Goal: Transaction & Acquisition: Purchase product/service

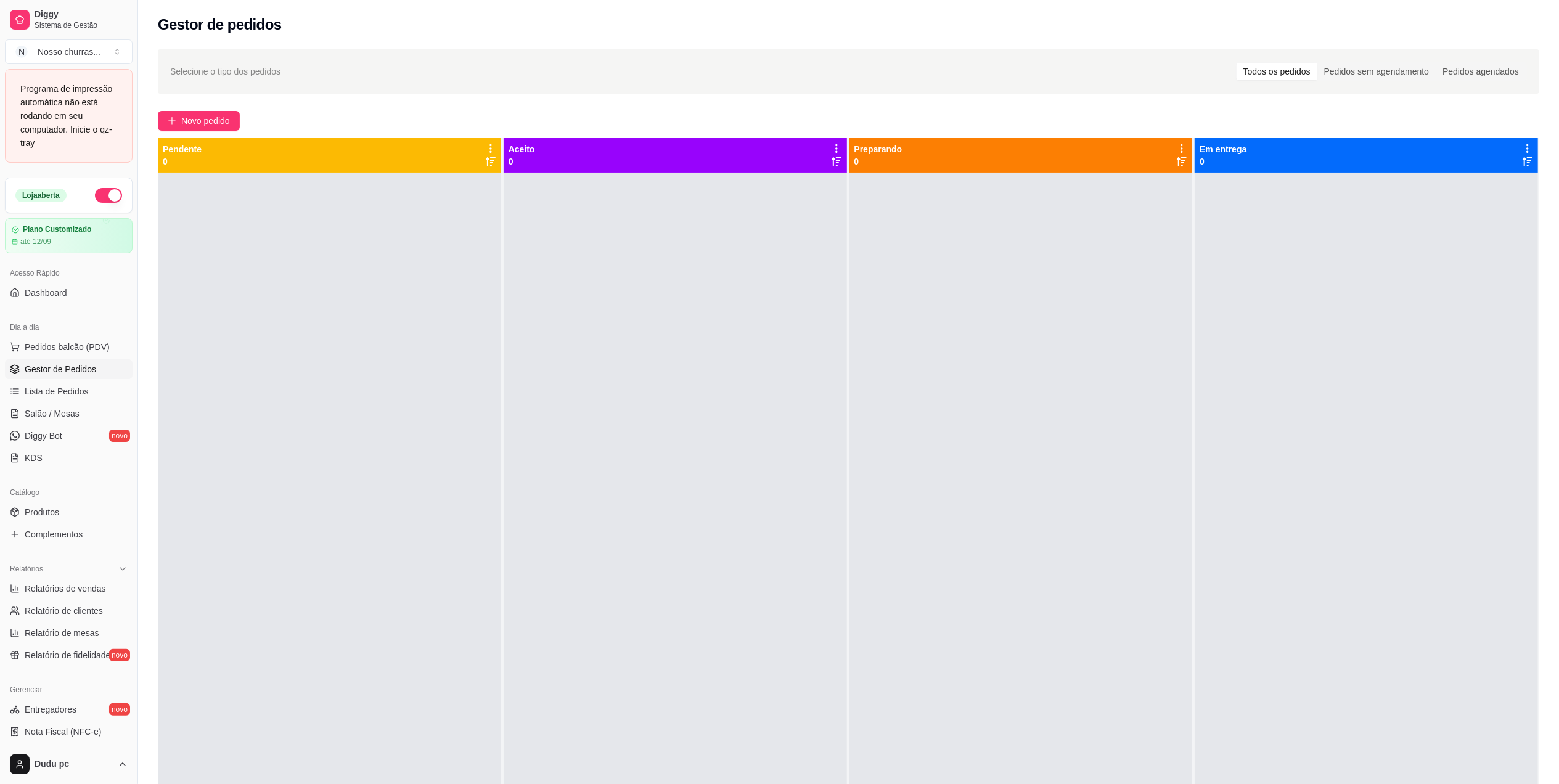
click at [62, 124] on div "Programa de impressão automática não está rodando em seu computador. Inicie o q…" at bounding box center [69, 116] width 97 height 68
click at [79, 127] on div "Programa de impressão automática não está rodando em seu computador. Inicie o q…" at bounding box center [69, 116] width 97 height 68
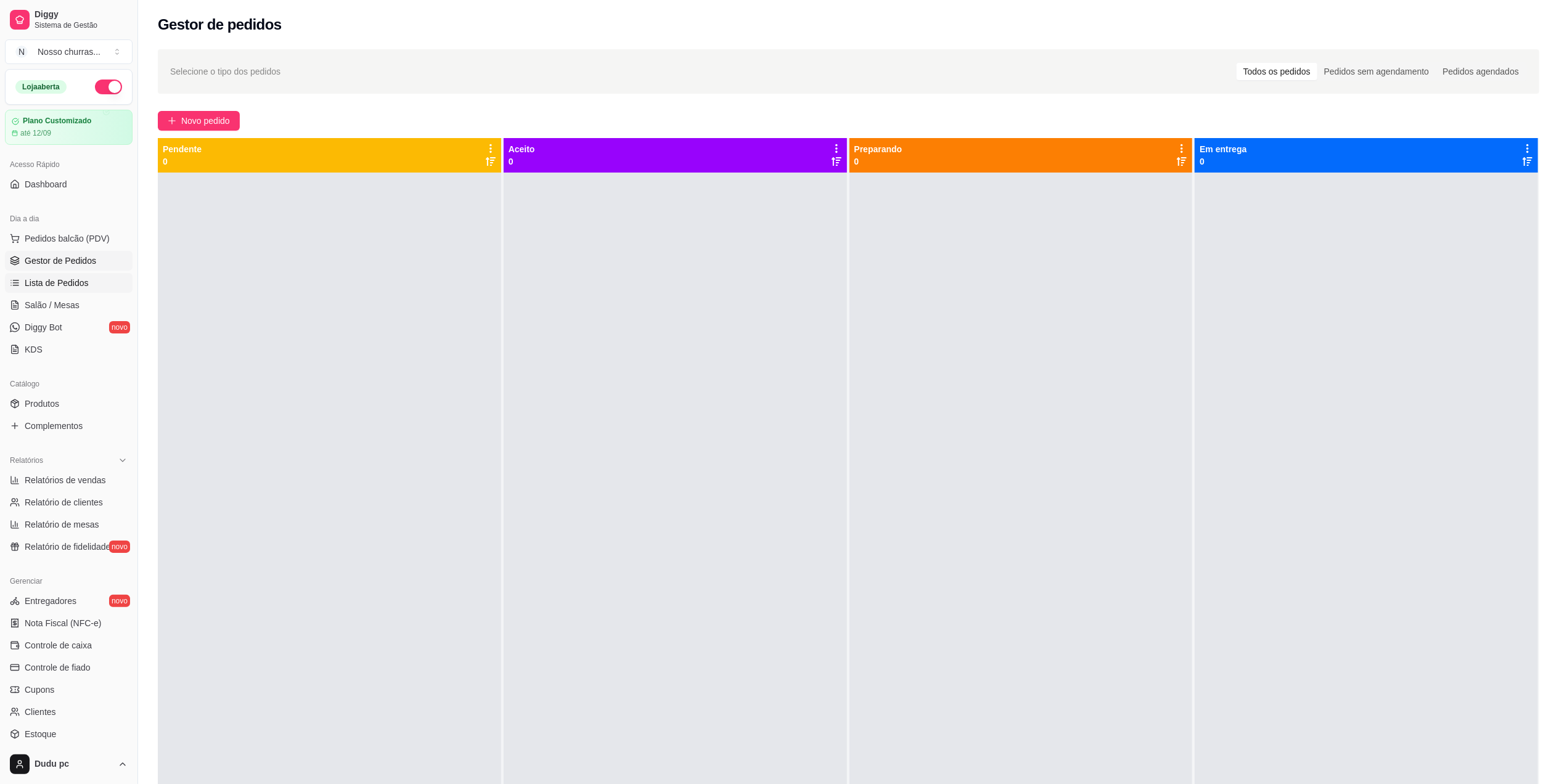
click at [51, 287] on span "Lista de Pedidos" at bounding box center [56, 283] width 64 height 12
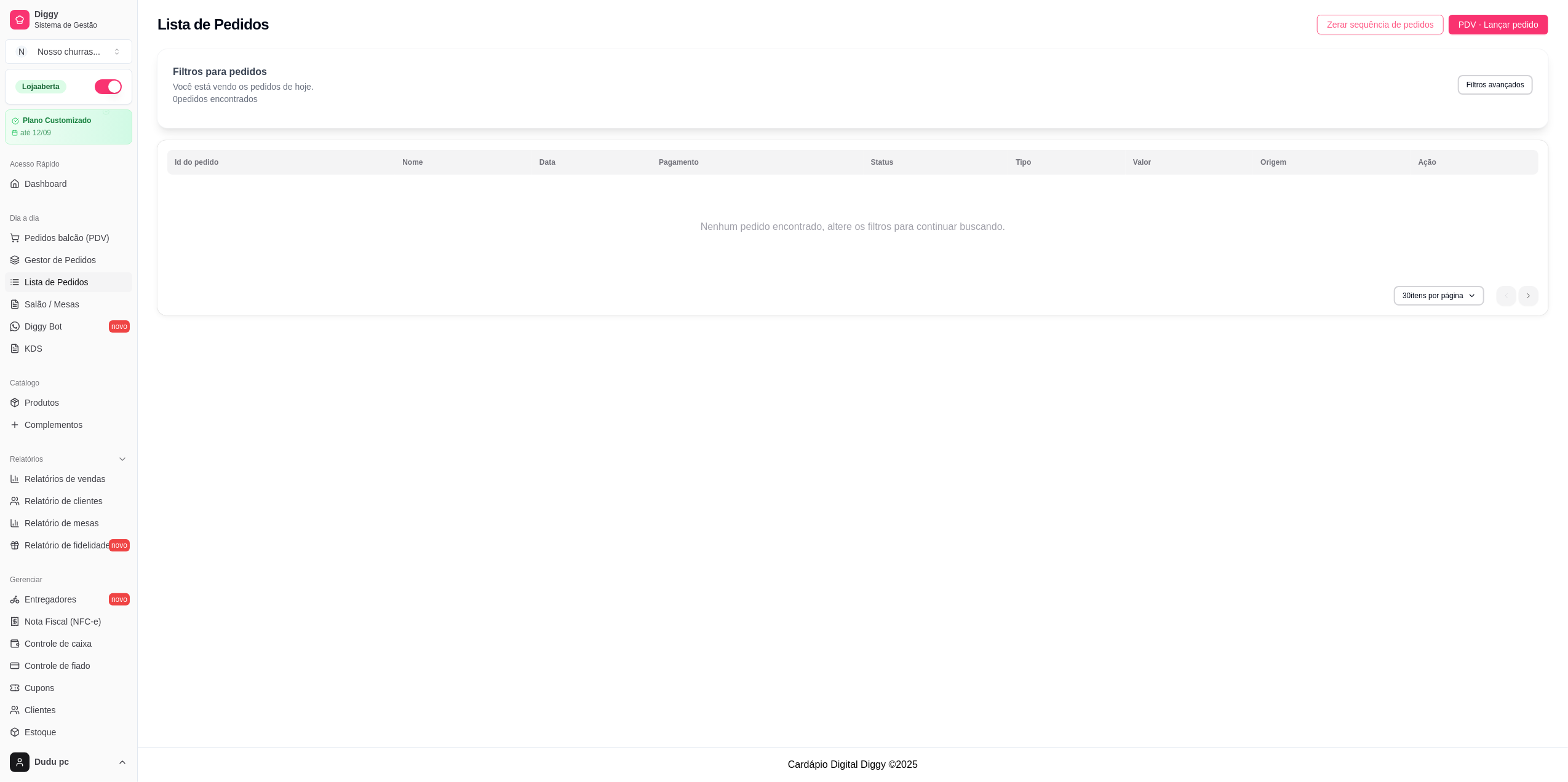
click at [1349, 30] on span "Zerar sequência de pedidos" at bounding box center [1380, 24] width 107 height 14
click at [102, 258] on link "Gestor de Pedidos" at bounding box center [68, 260] width 127 height 20
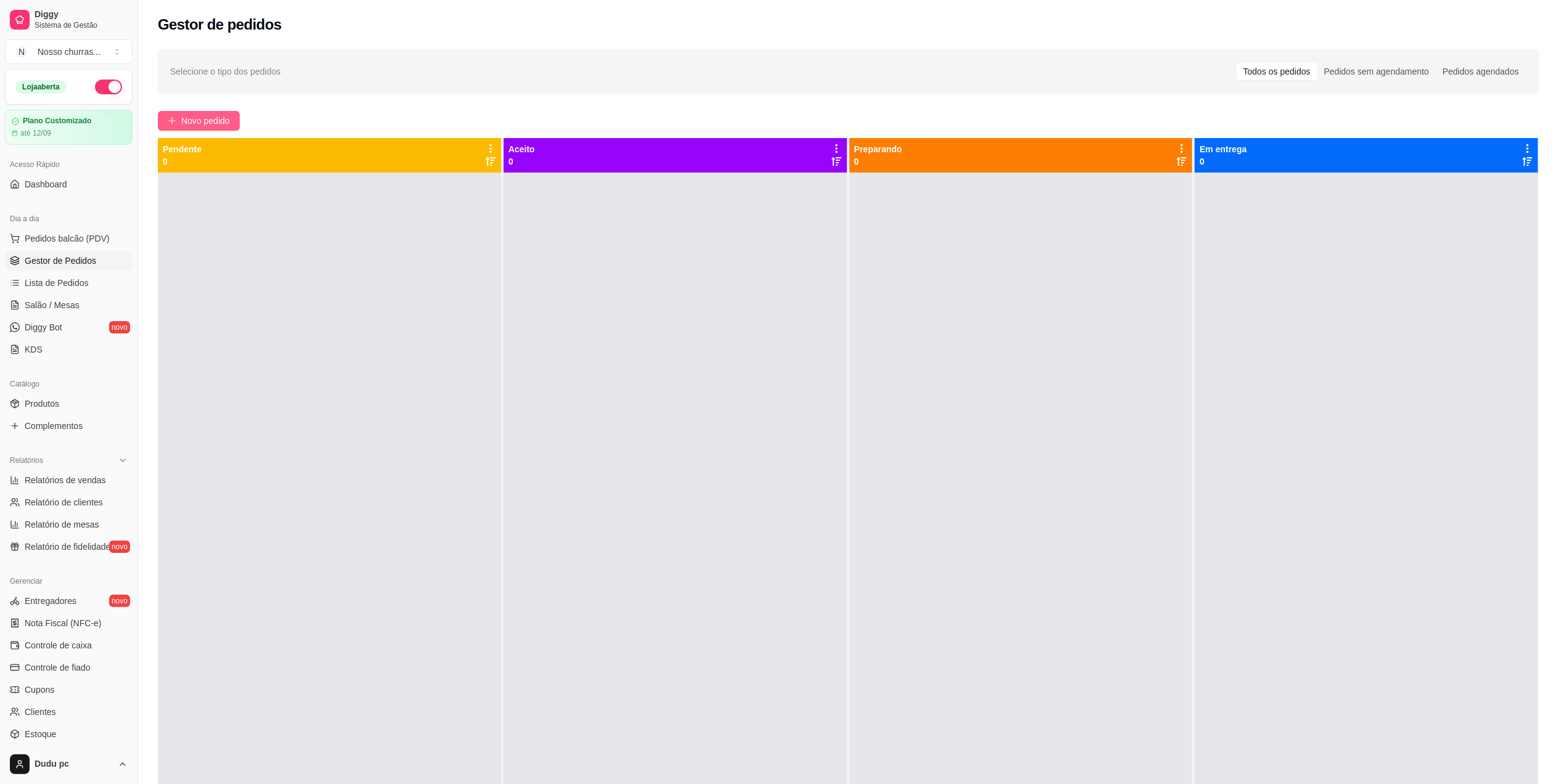
click at [225, 123] on span "Novo pedido" at bounding box center [206, 121] width 49 height 14
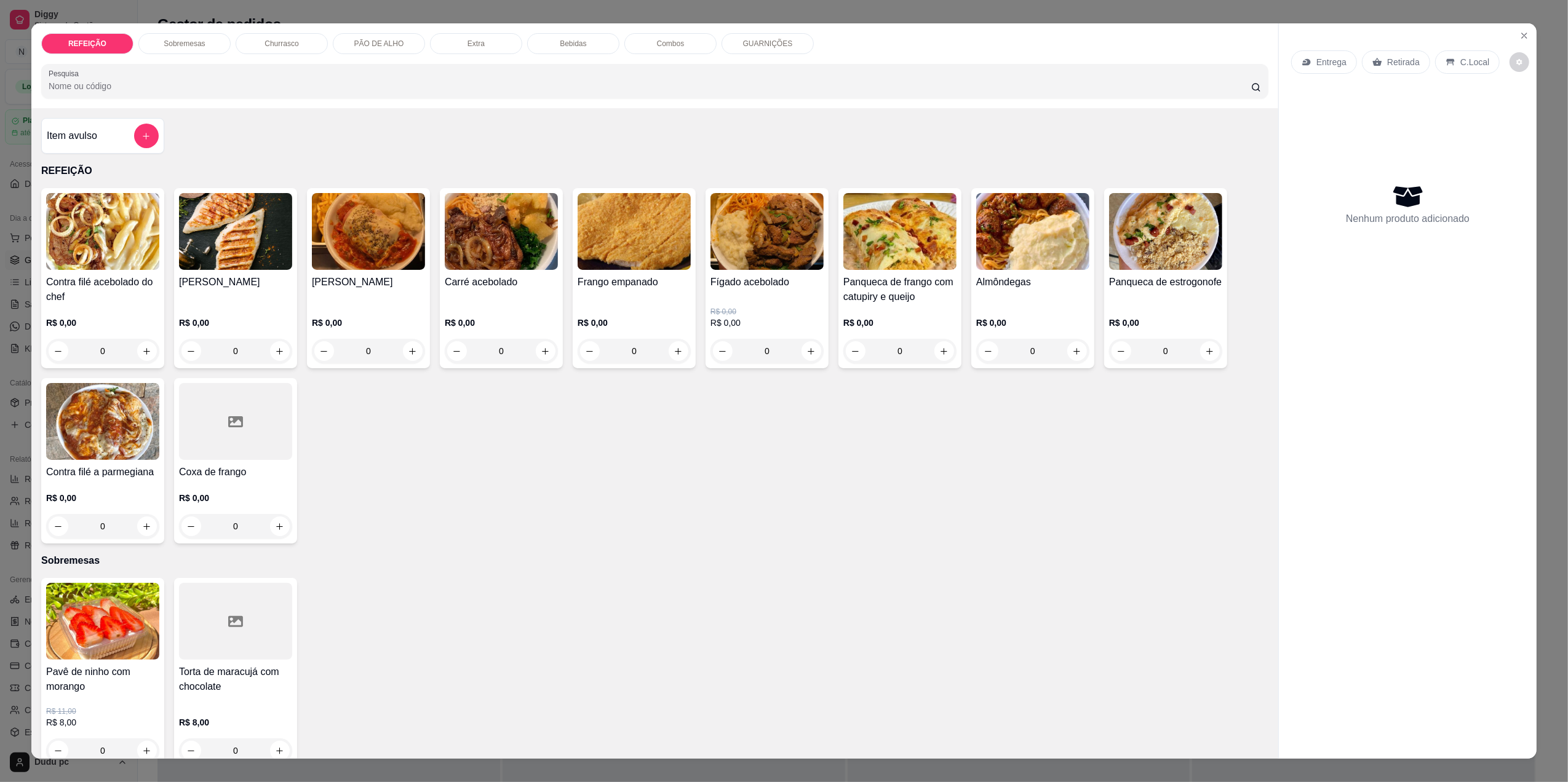
click at [614, 650] on div "Pavê de ninho com morango R$ 11,00 R$ 8,00 0 Torta de maracujá com chocolate R$…" at bounding box center [654, 672] width 1227 height 190
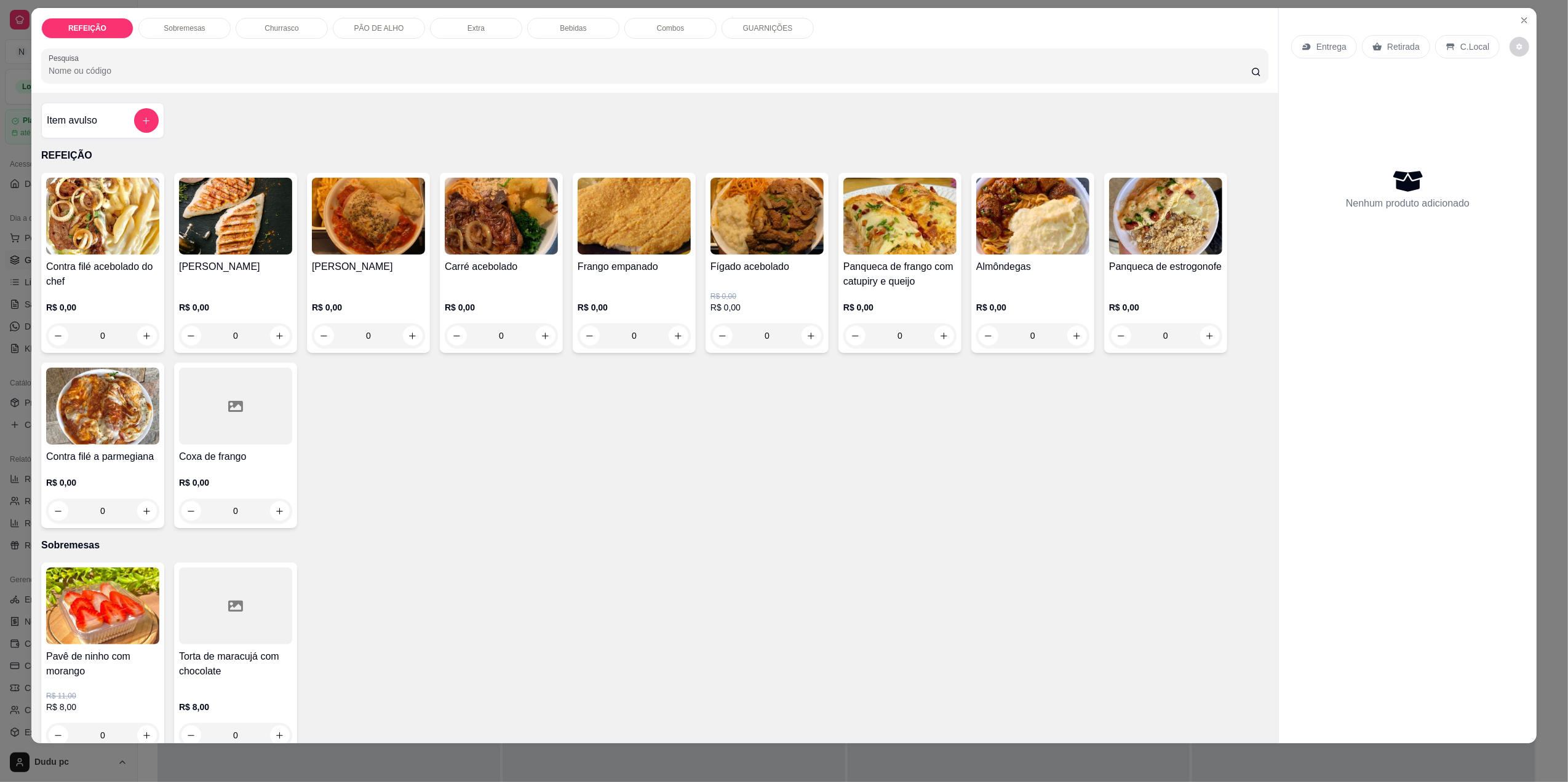
click at [914, 244] on img at bounding box center [899, 216] width 113 height 77
click at [1004, 252] on img at bounding box center [1032, 216] width 113 height 77
click at [462, 268] on h4 "Carré acebolado" at bounding box center [501, 267] width 113 height 15
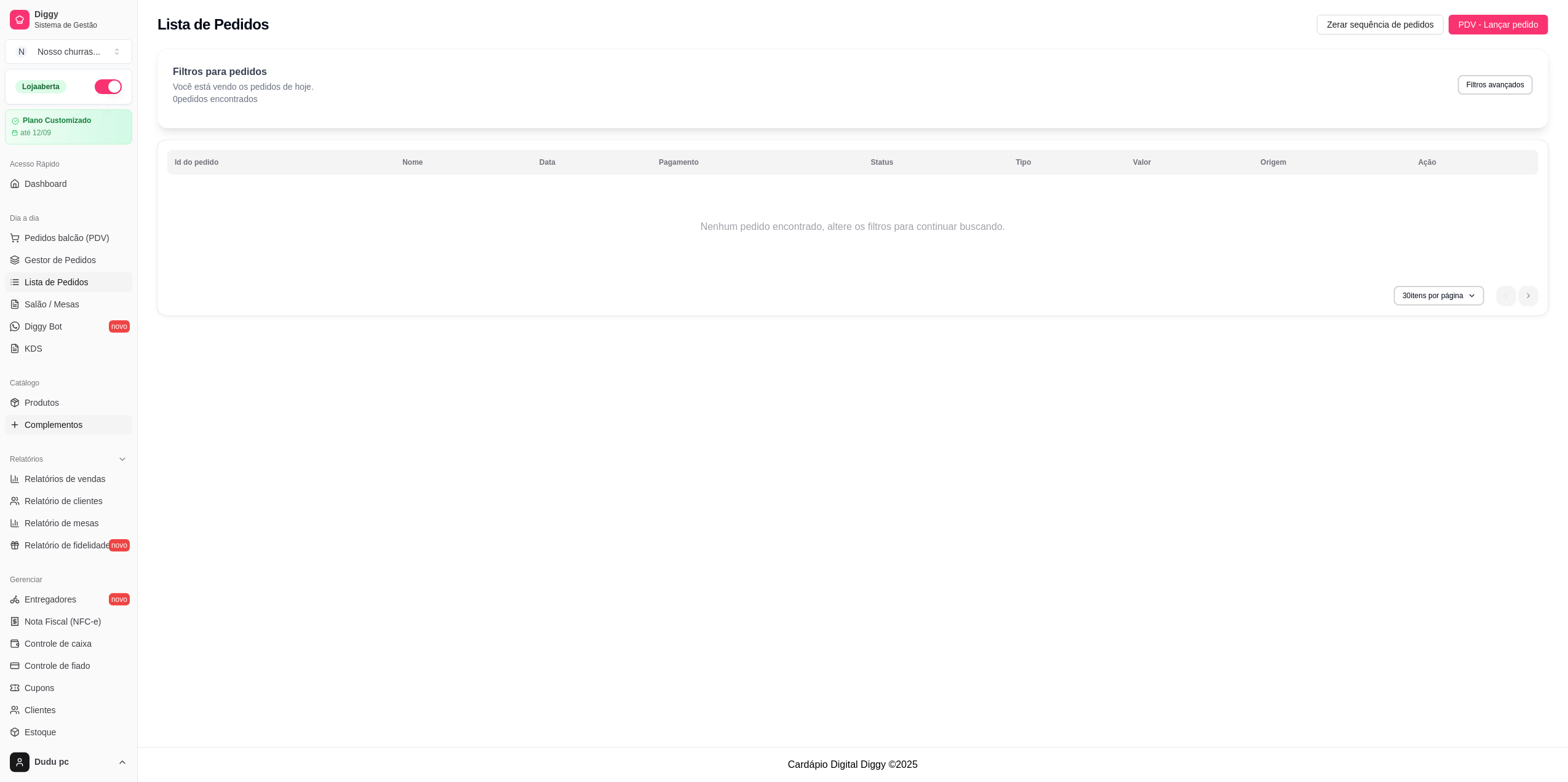
click at [60, 426] on span "Complementos" at bounding box center [53, 425] width 58 height 12
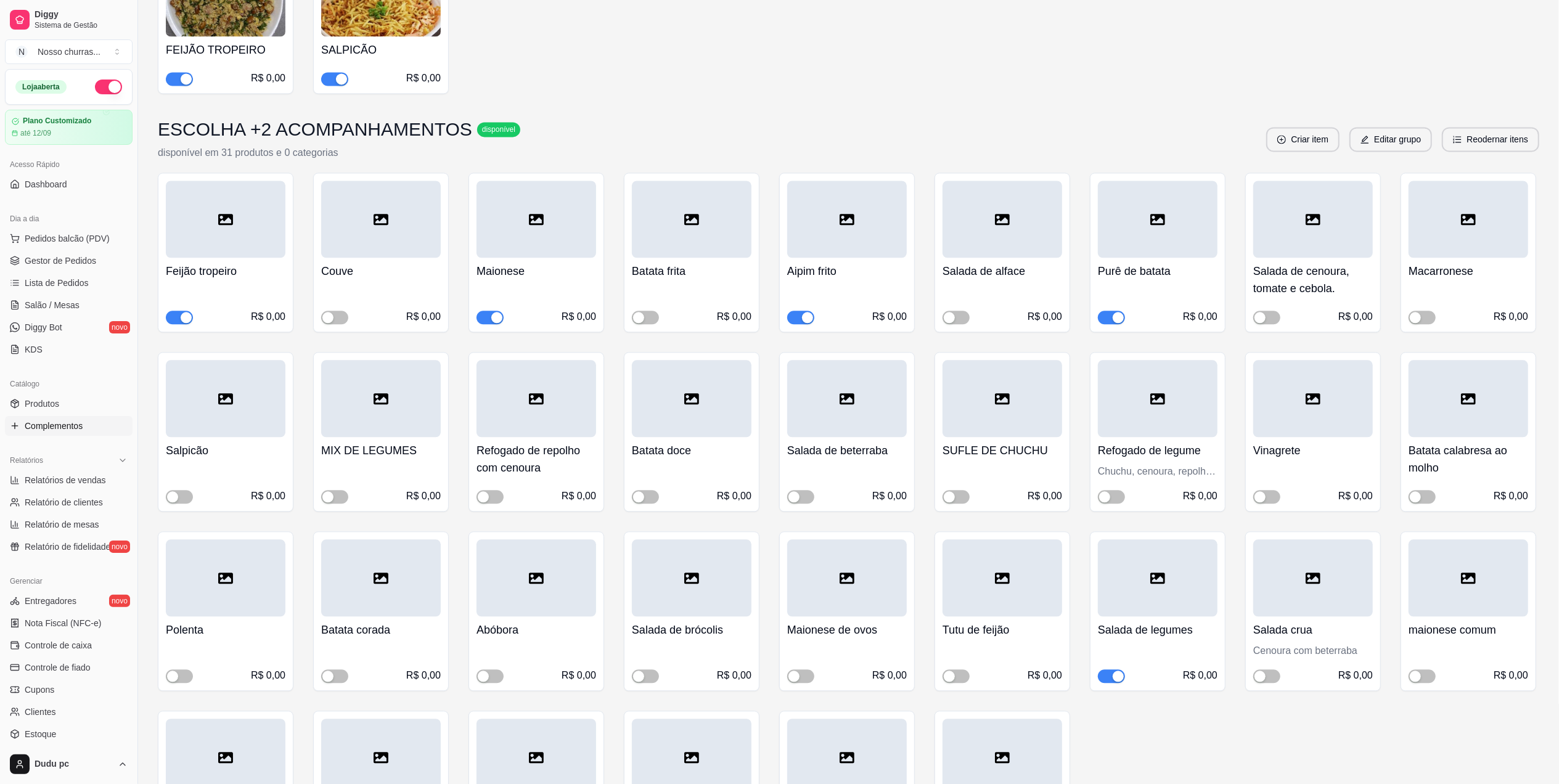
scroll to position [3097, 0]
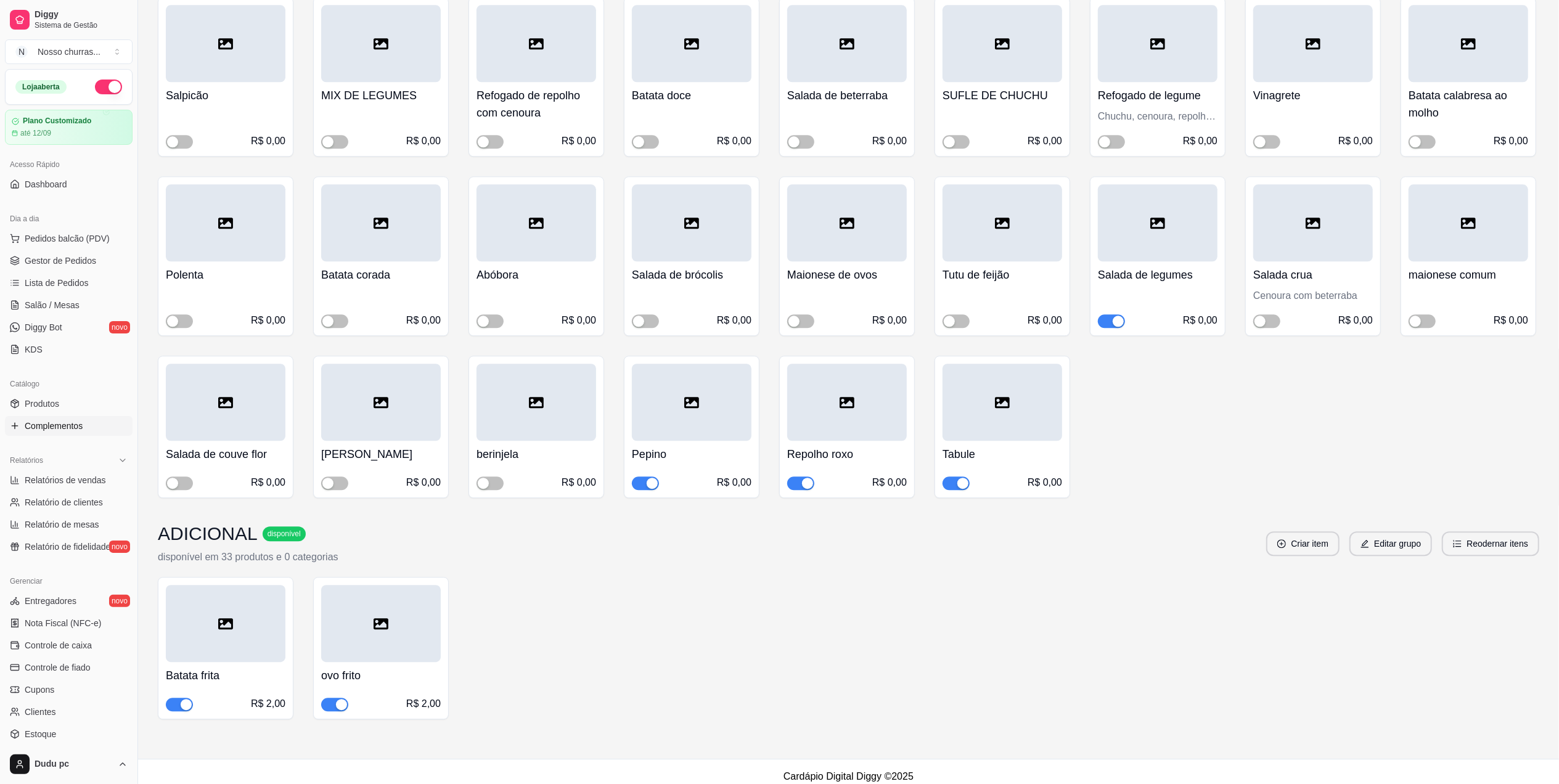
click at [647, 477] on div "button" at bounding box center [652, 483] width 11 height 11
click at [801, 477] on button "button" at bounding box center [801, 484] width 27 height 14
click at [963, 477] on div "button" at bounding box center [963, 483] width 11 height 11
click at [801, 477] on button "button" at bounding box center [801, 484] width 27 height 14
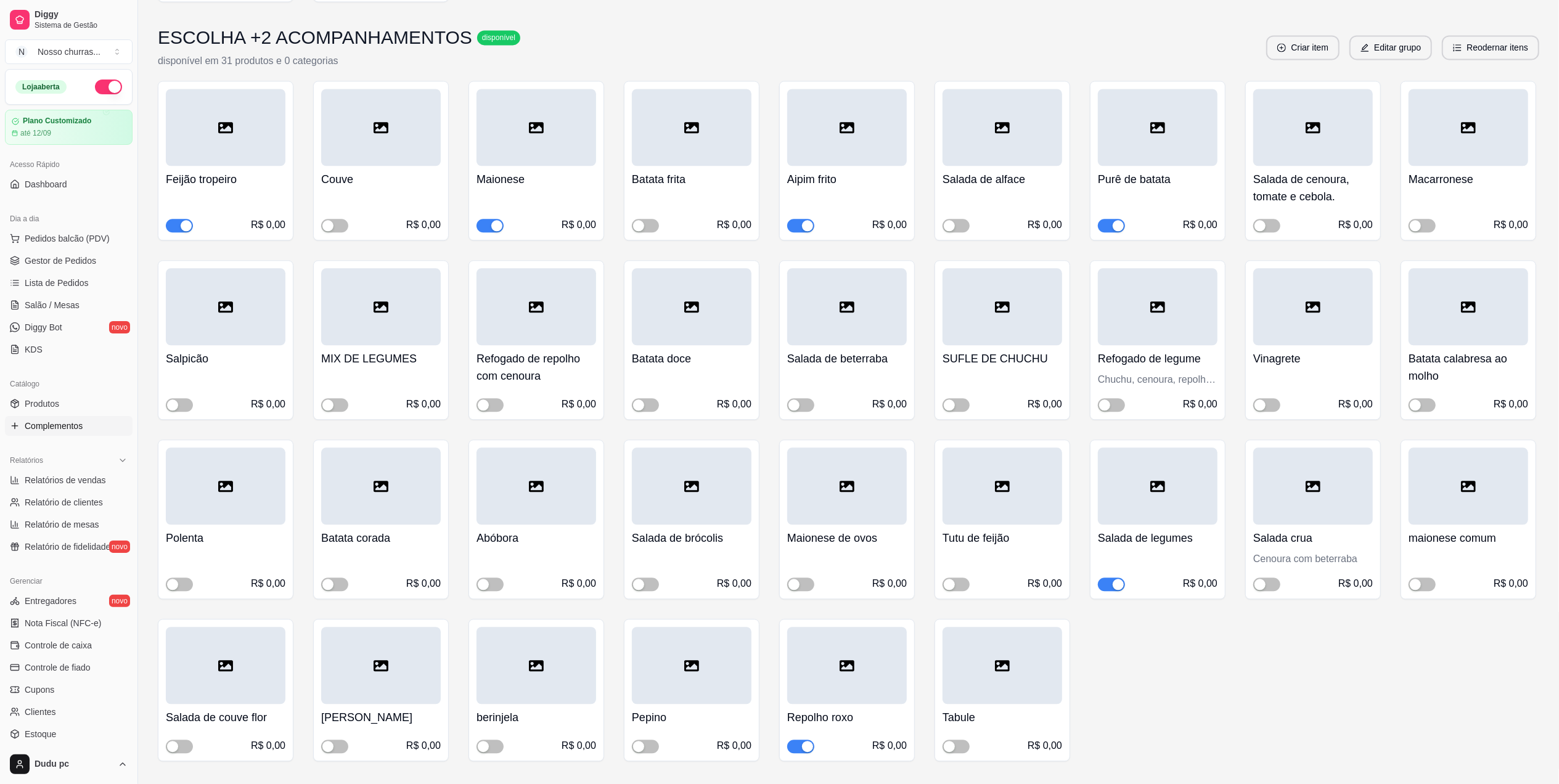
scroll to position [2801, 0]
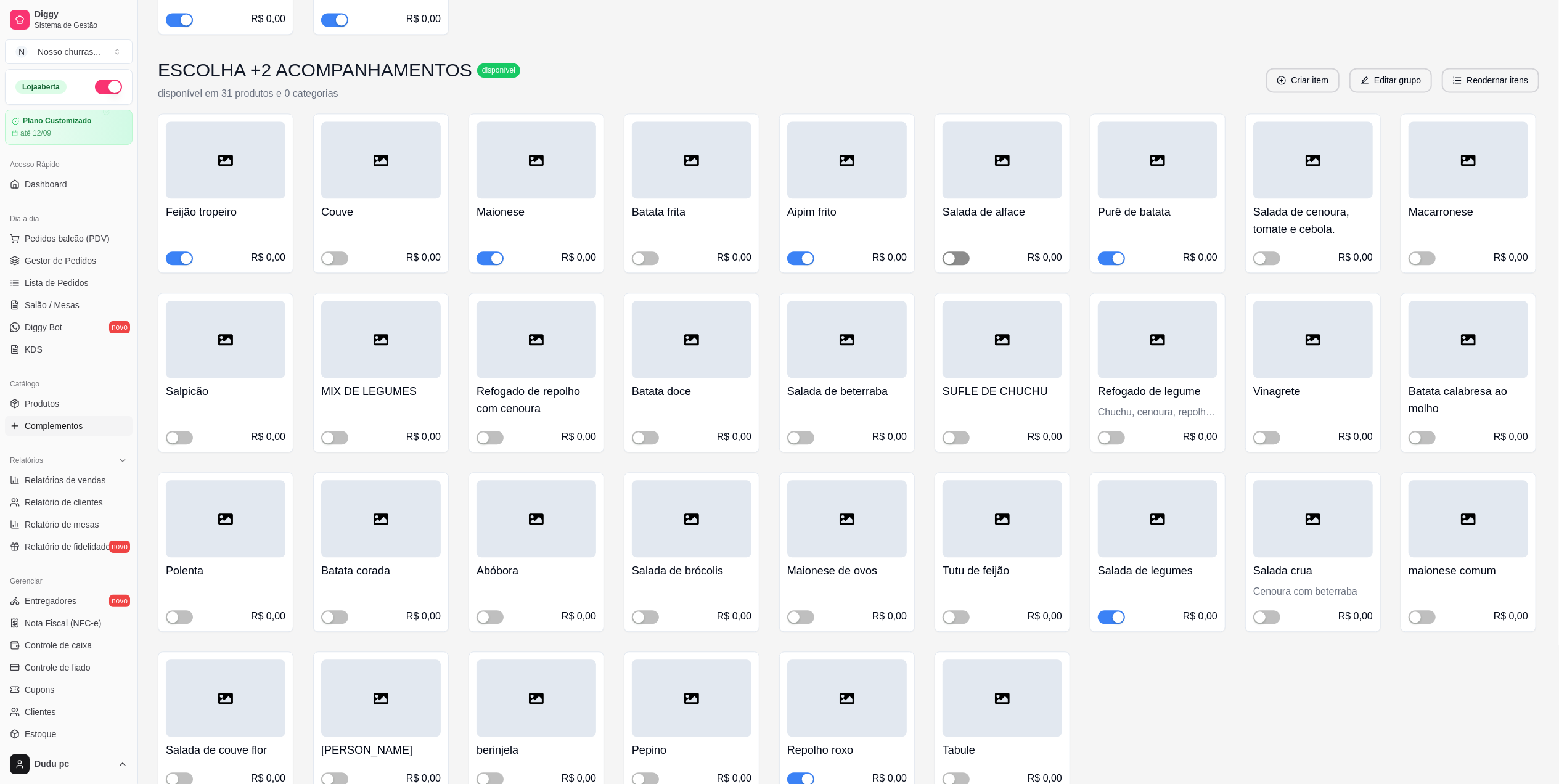
click at [955, 252] on button "button" at bounding box center [957, 258] width 27 height 14
click at [58, 402] on span "Produtos" at bounding box center [41, 404] width 35 height 12
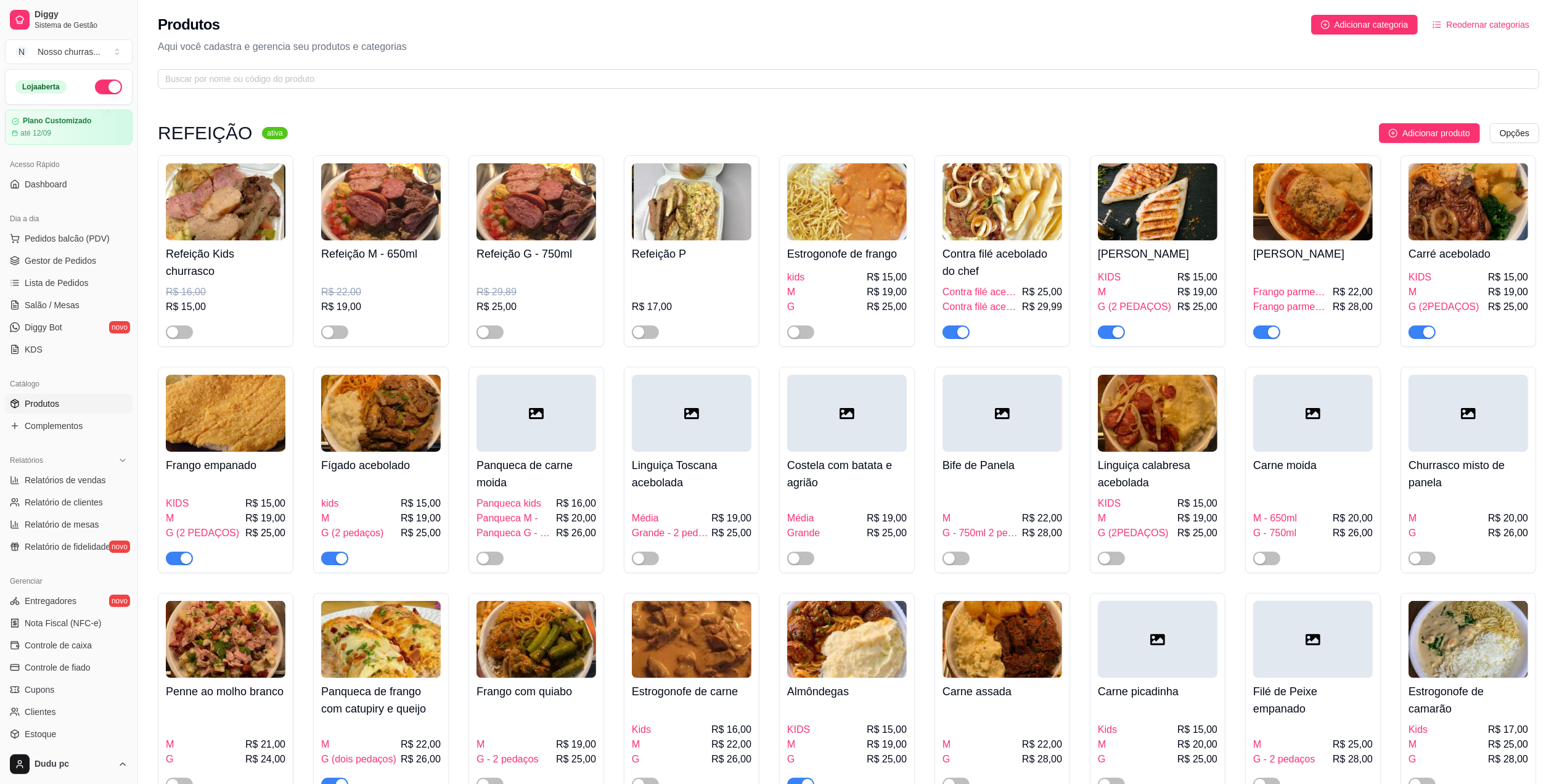
click at [839, 651] on img at bounding box center [847, 640] width 119 height 77
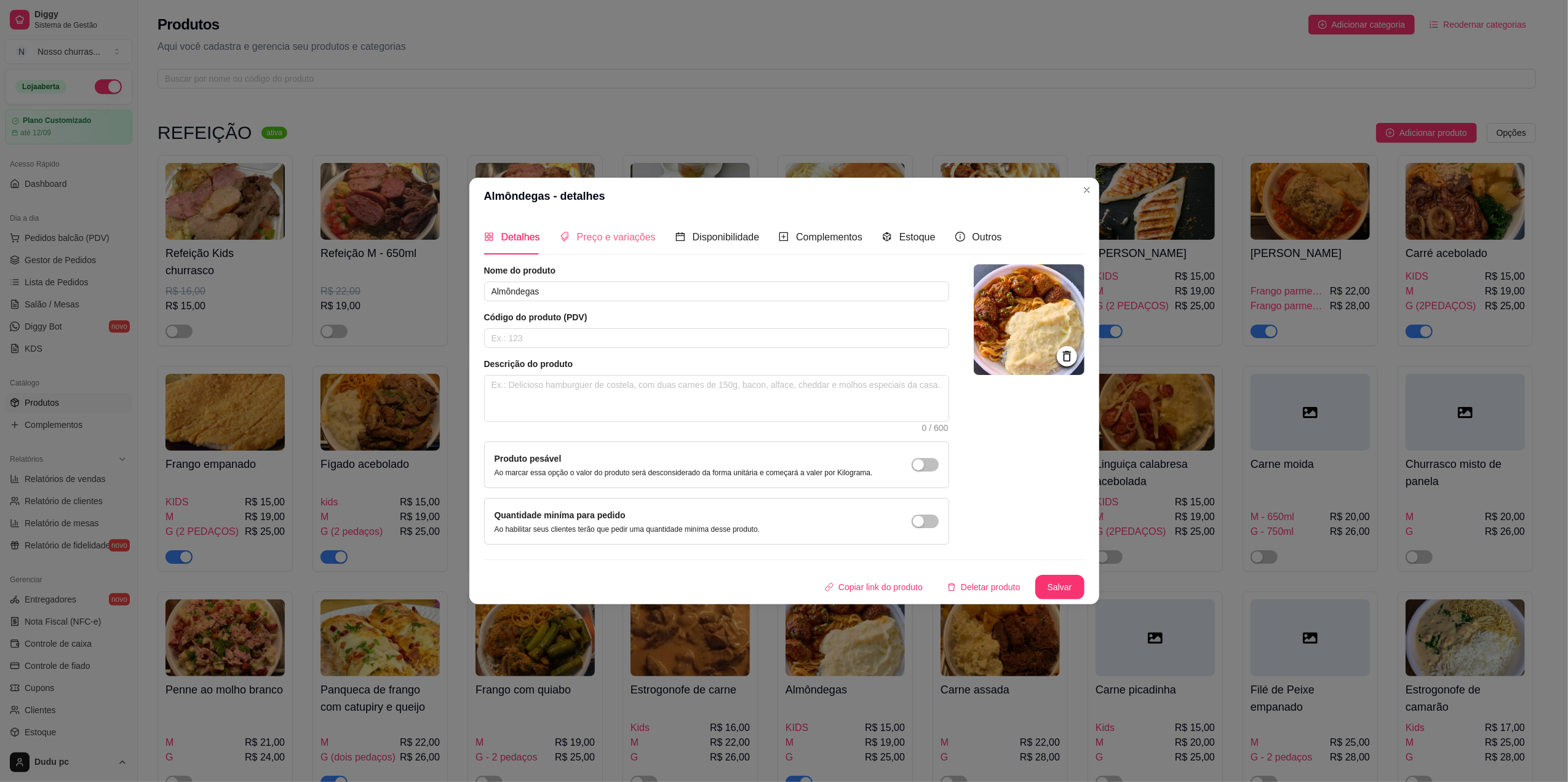
click at [583, 225] on div "Preço e variações" at bounding box center [608, 237] width 96 height 35
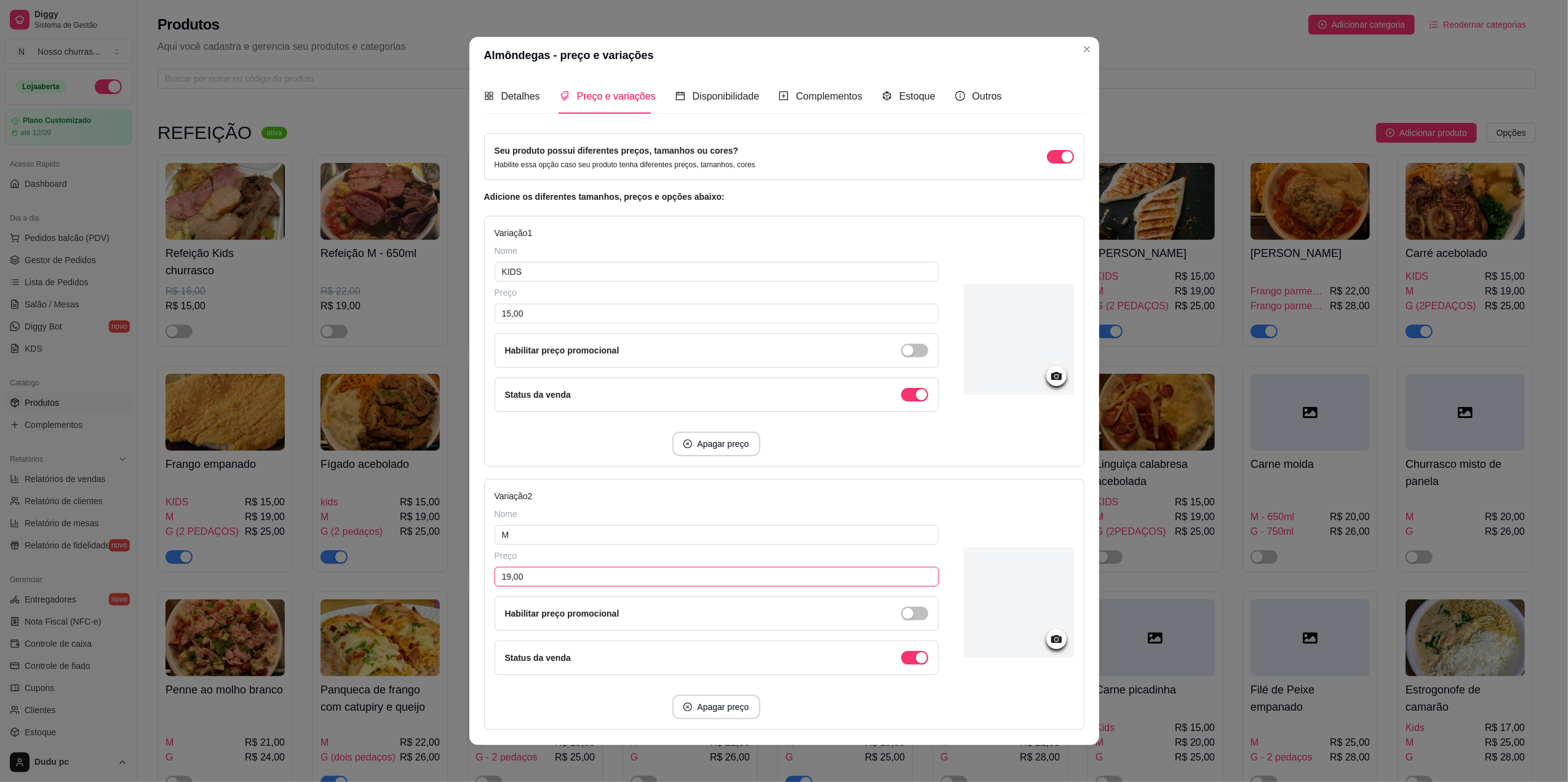
click at [516, 576] on input "19,00" at bounding box center [717, 576] width 444 height 20
type input "21,00"
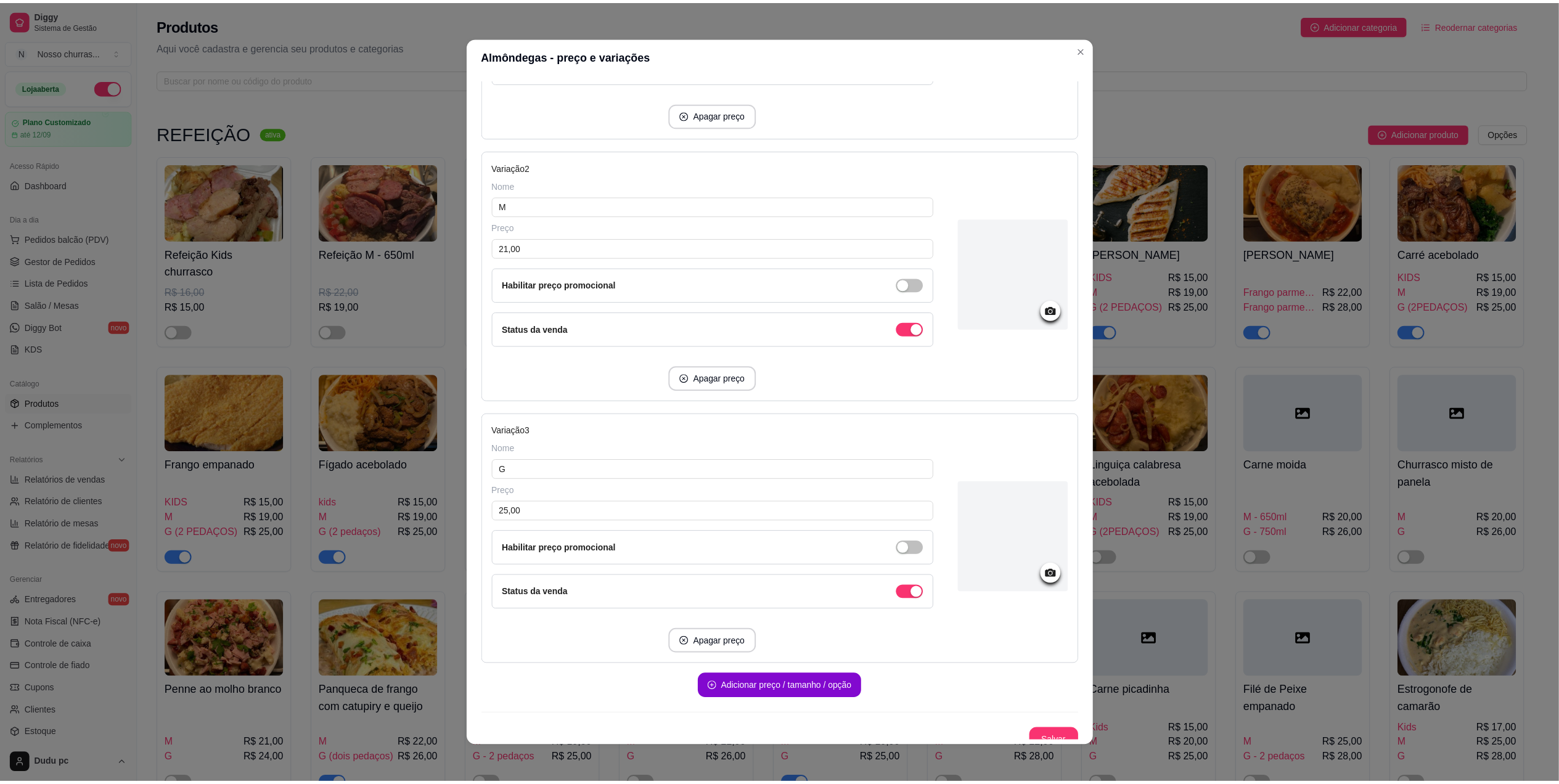
scroll to position [349, 0]
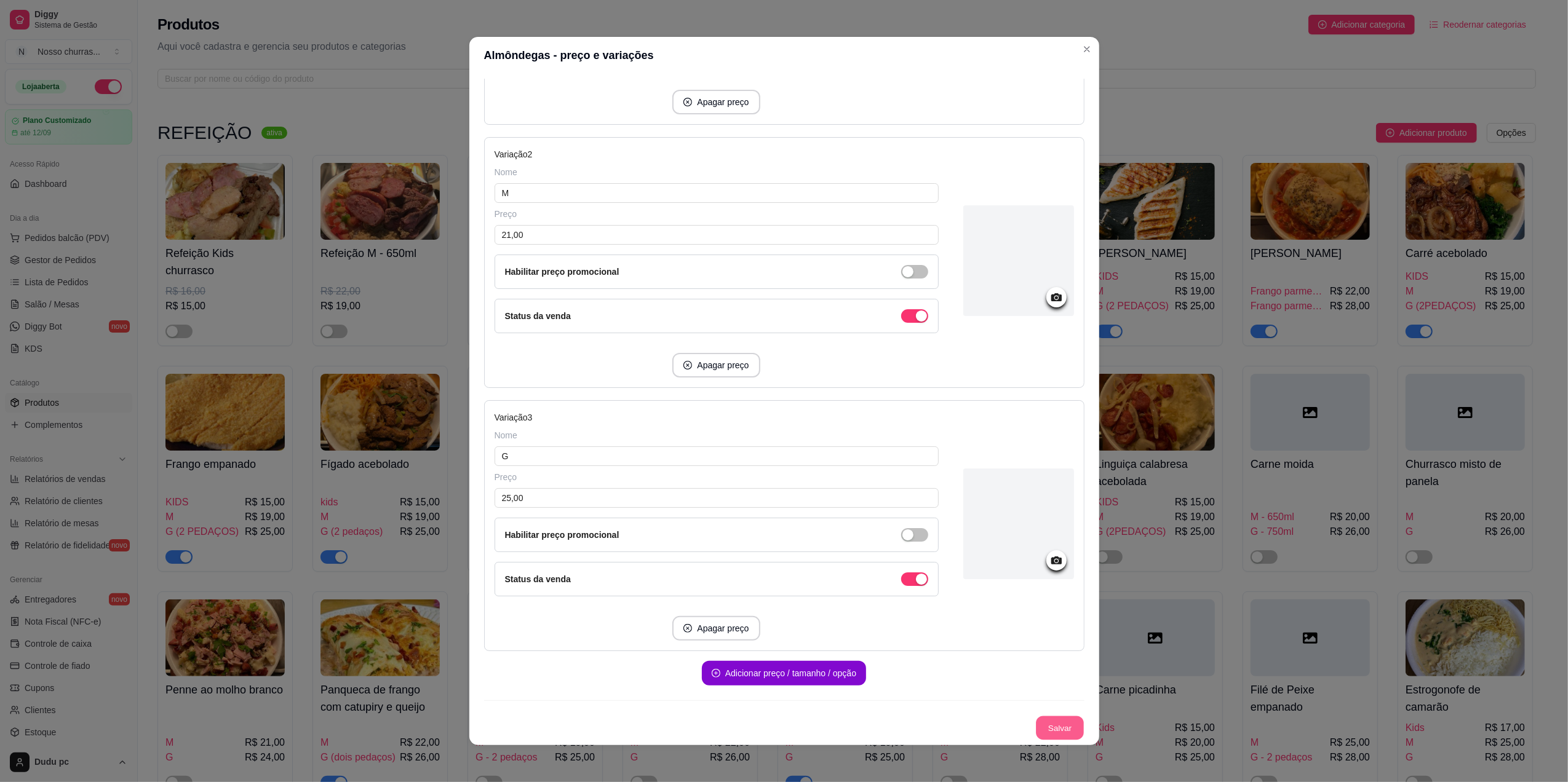
click at [1035, 729] on button "Salvar" at bounding box center [1059, 728] width 48 height 24
click at [1039, 726] on button "Salvar" at bounding box center [1060, 728] width 49 height 24
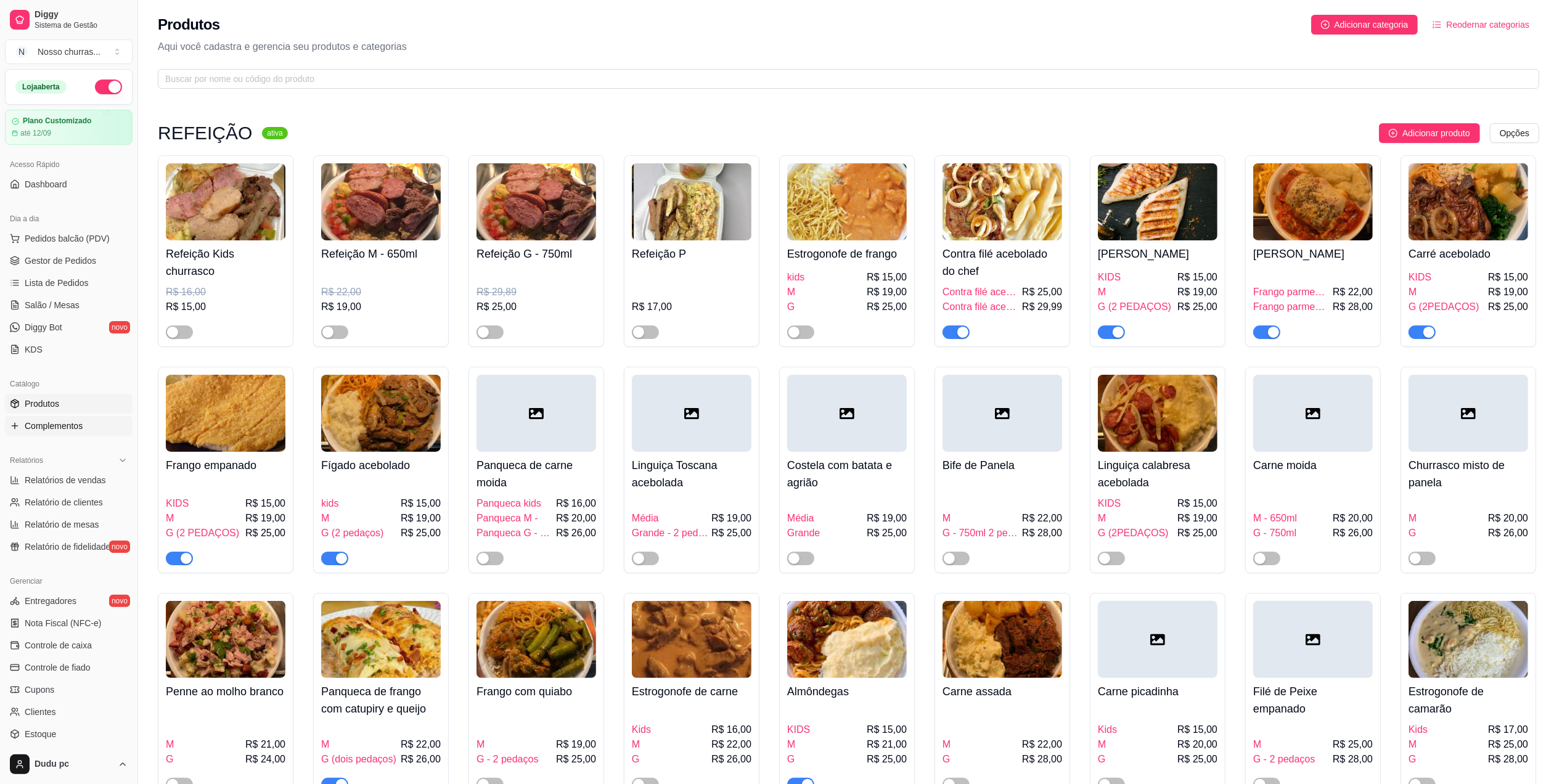
drag, startPoint x: 70, startPoint y: 432, endPoint x: 64, endPoint y: 423, distance: 10.8
click at [64, 423] on span "Complementos" at bounding box center [53, 426] width 58 height 12
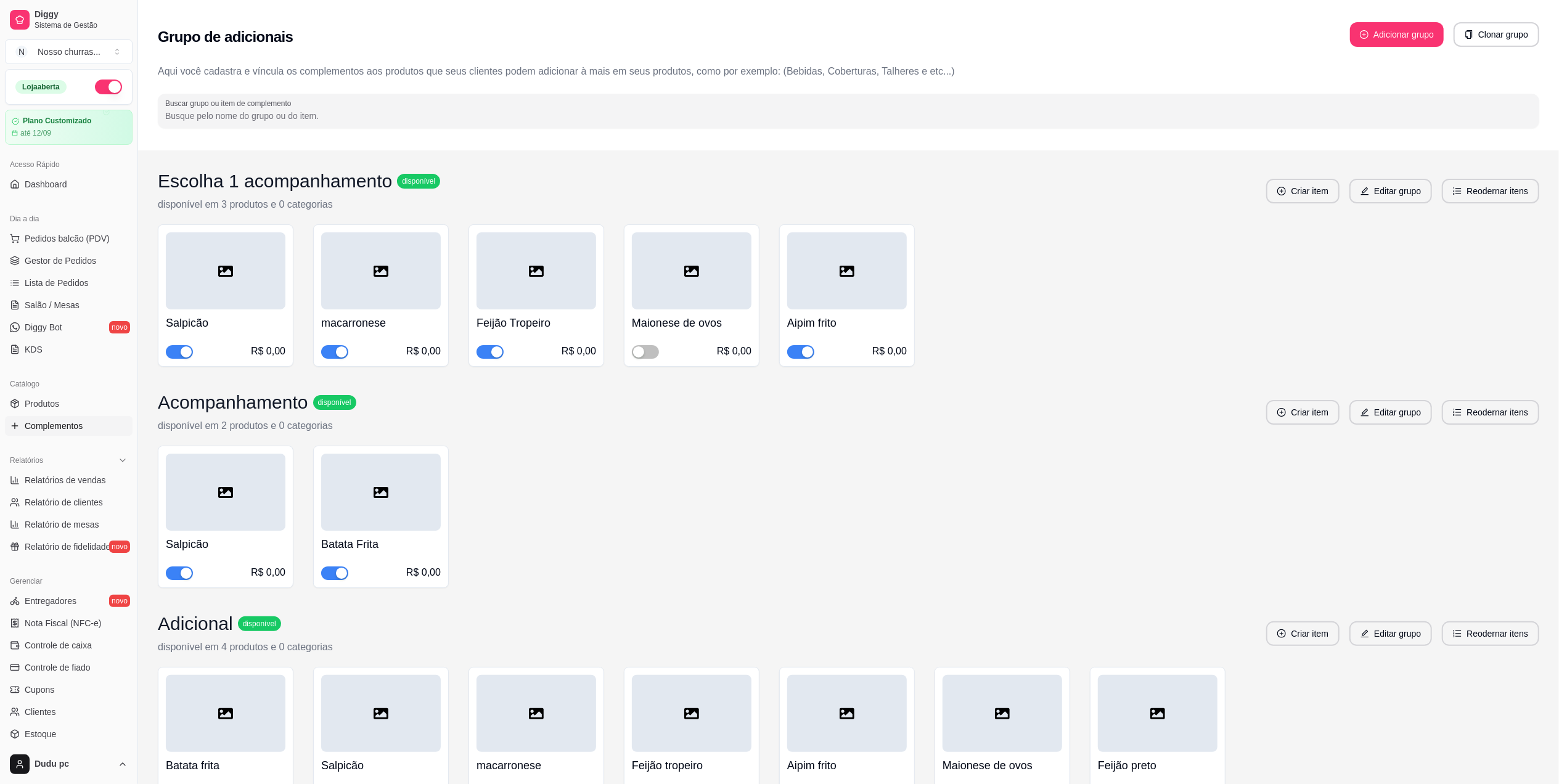
click at [64, 423] on span "Complementos" at bounding box center [53, 426] width 58 height 12
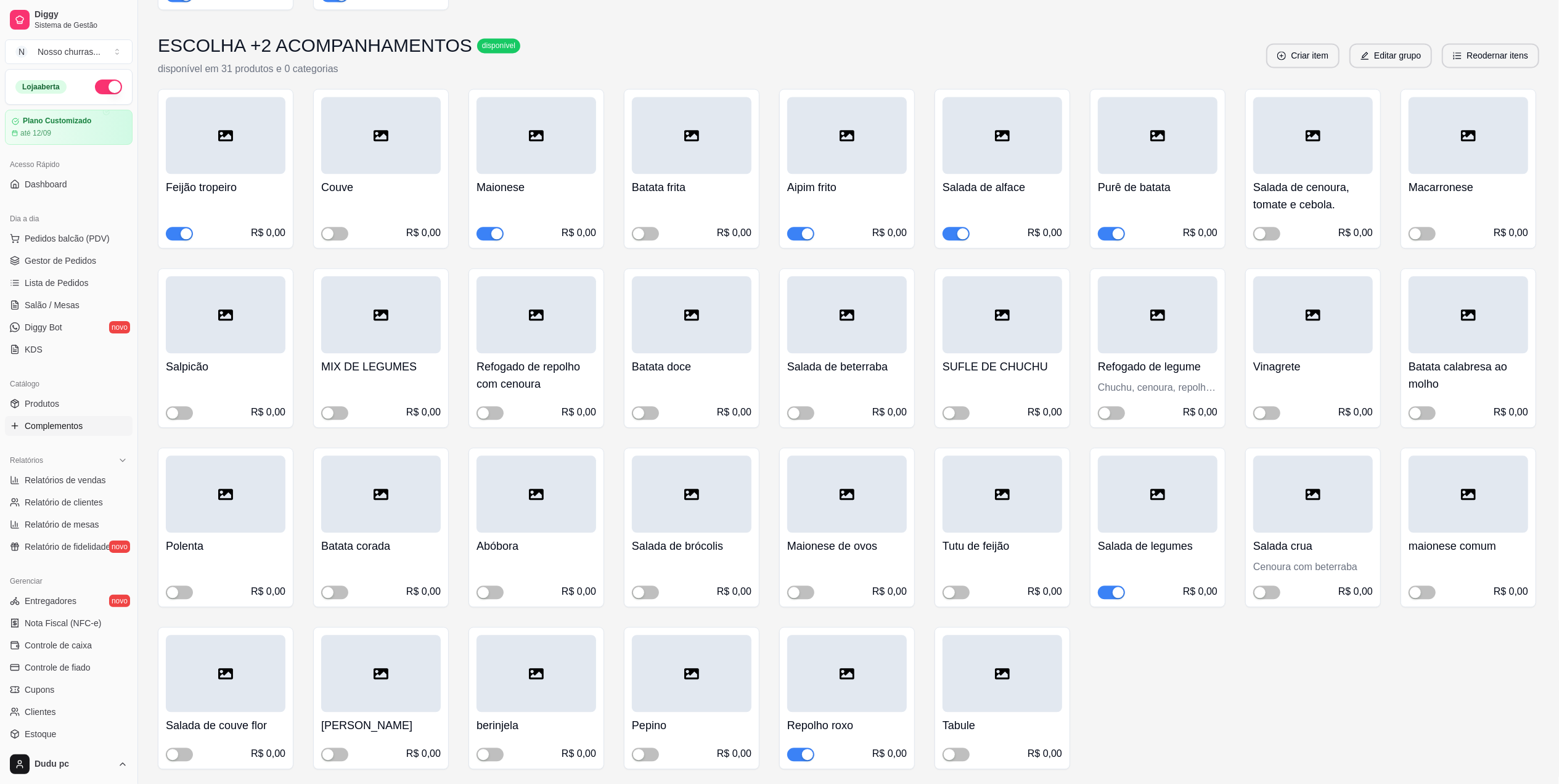
scroll to position [2801, 0]
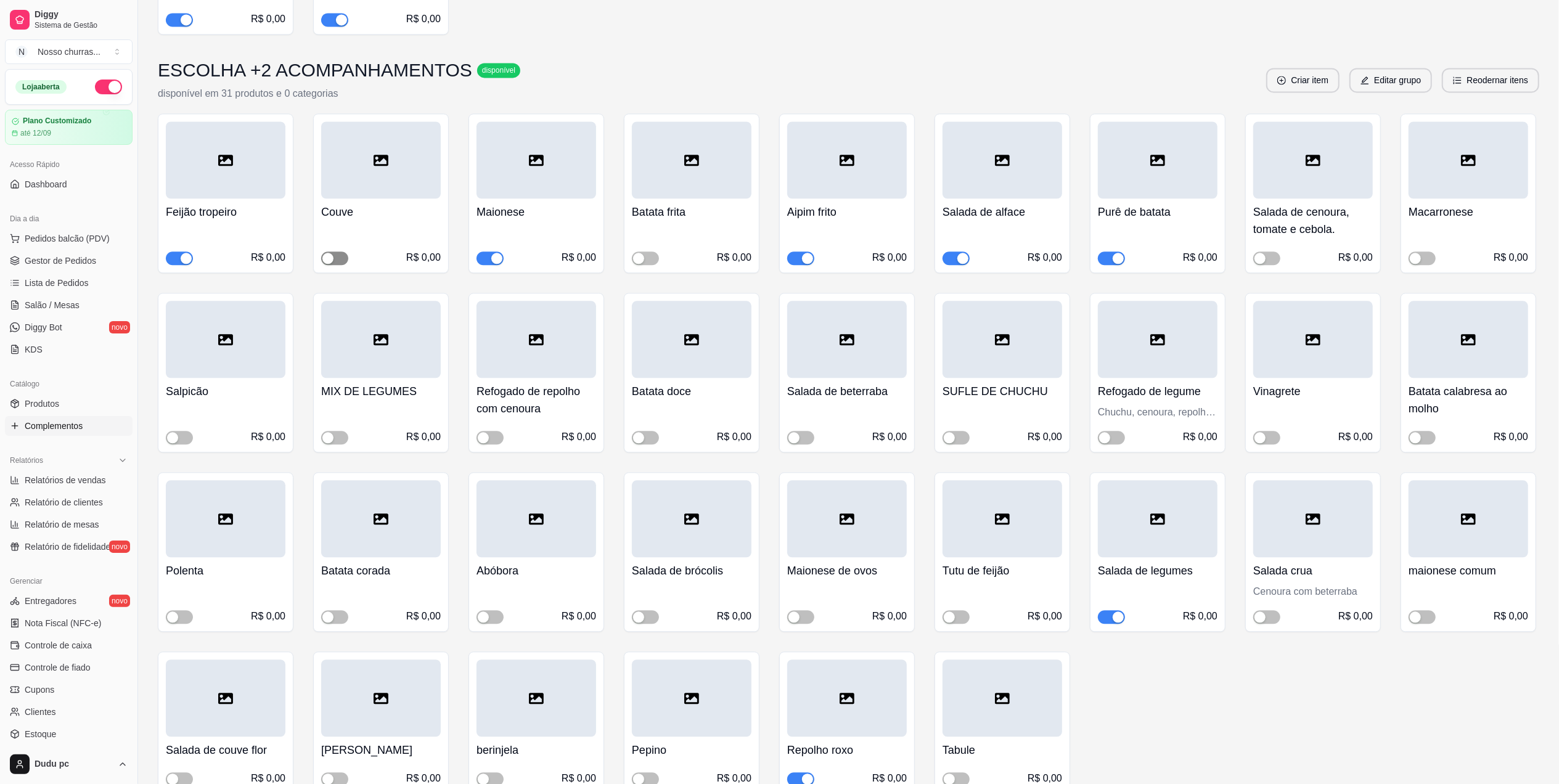
click at [341, 252] on span "button" at bounding box center [334, 258] width 27 height 14
click at [69, 267] on span "Gestor de Pedidos" at bounding box center [60, 260] width 71 height 12
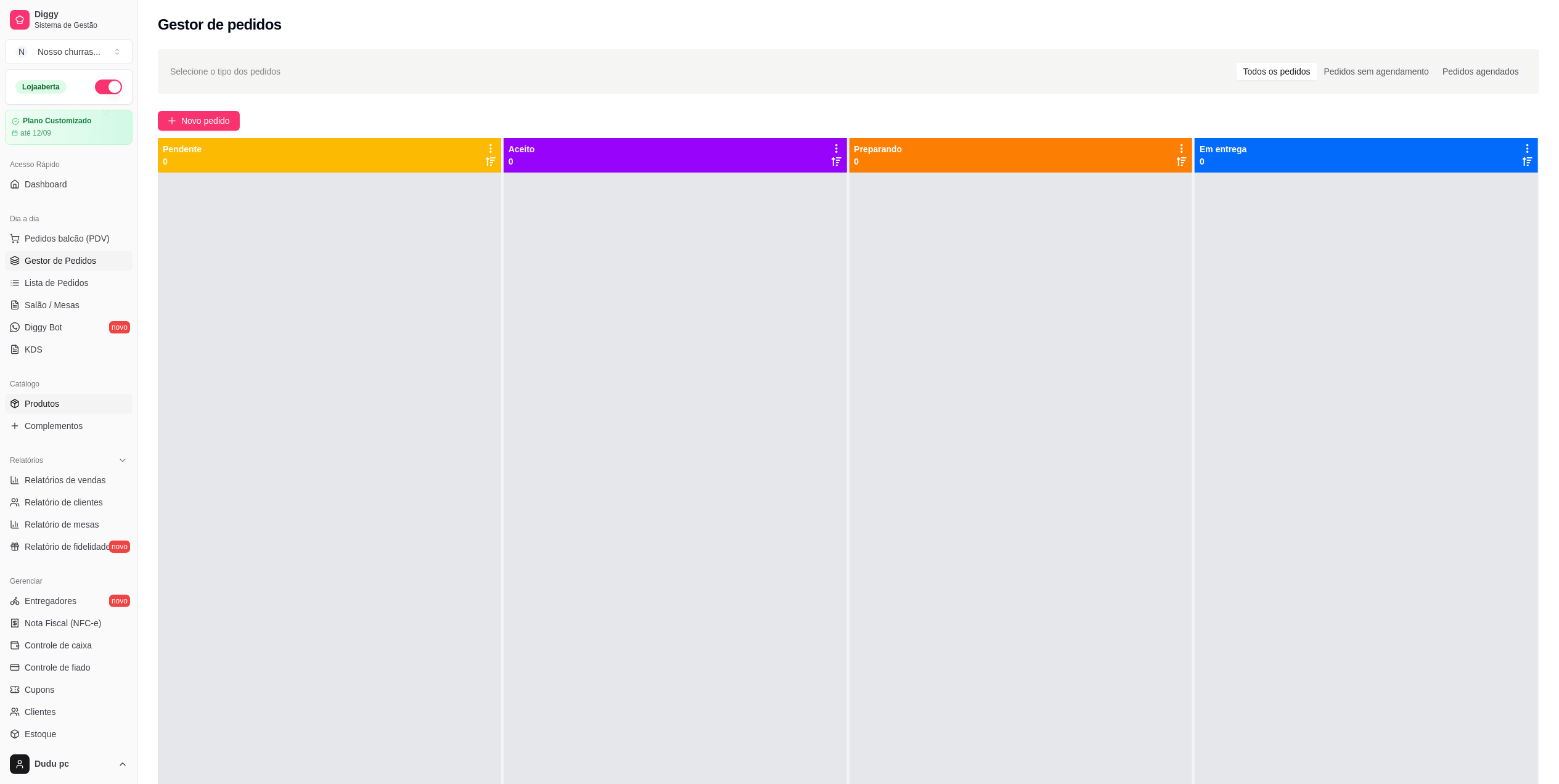
click at [57, 413] on link "Produtos" at bounding box center [69, 404] width 128 height 20
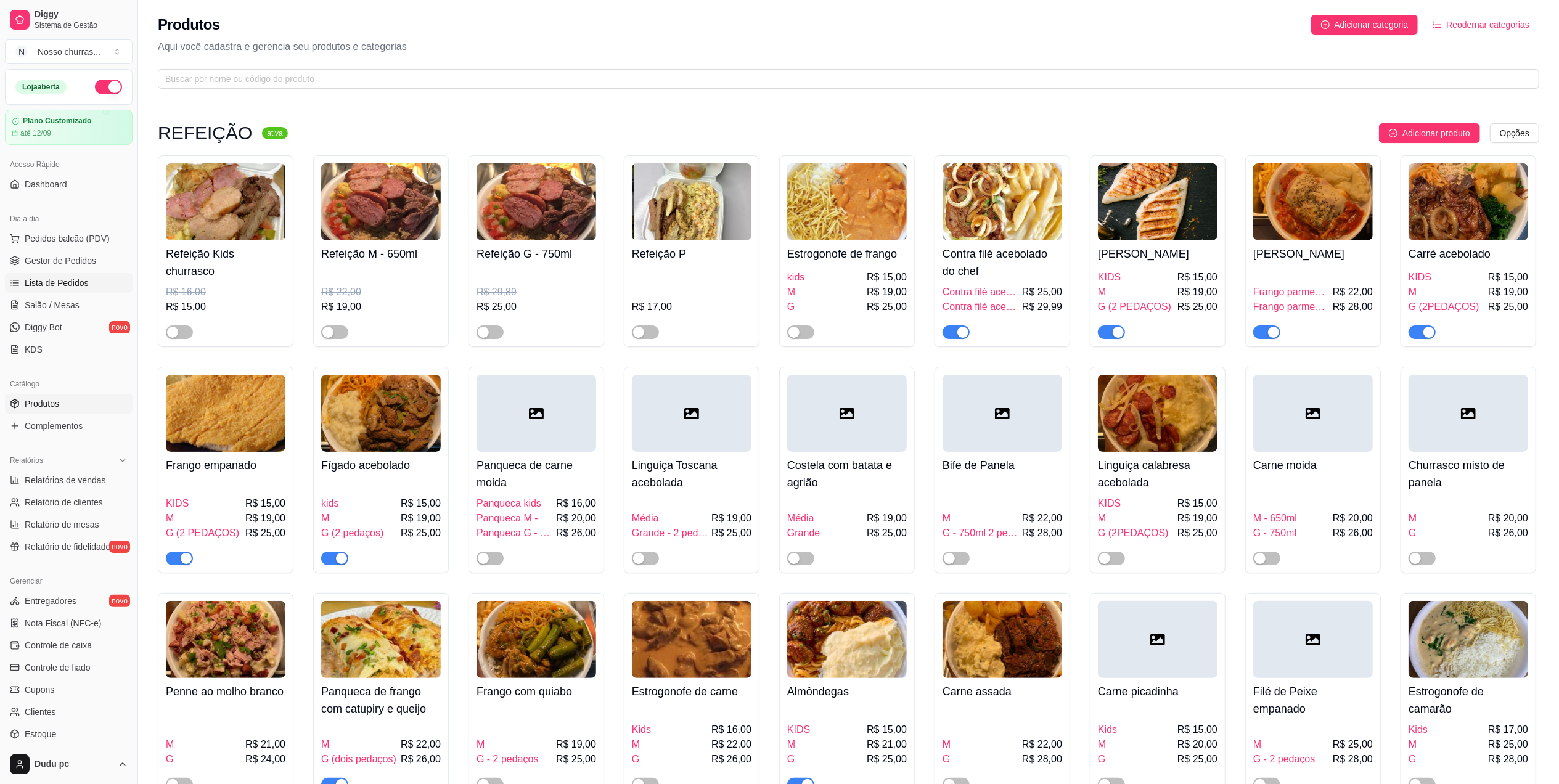
click at [84, 284] on span "Lista de Pedidos" at bounding box center [56, 283] width 64 height 12
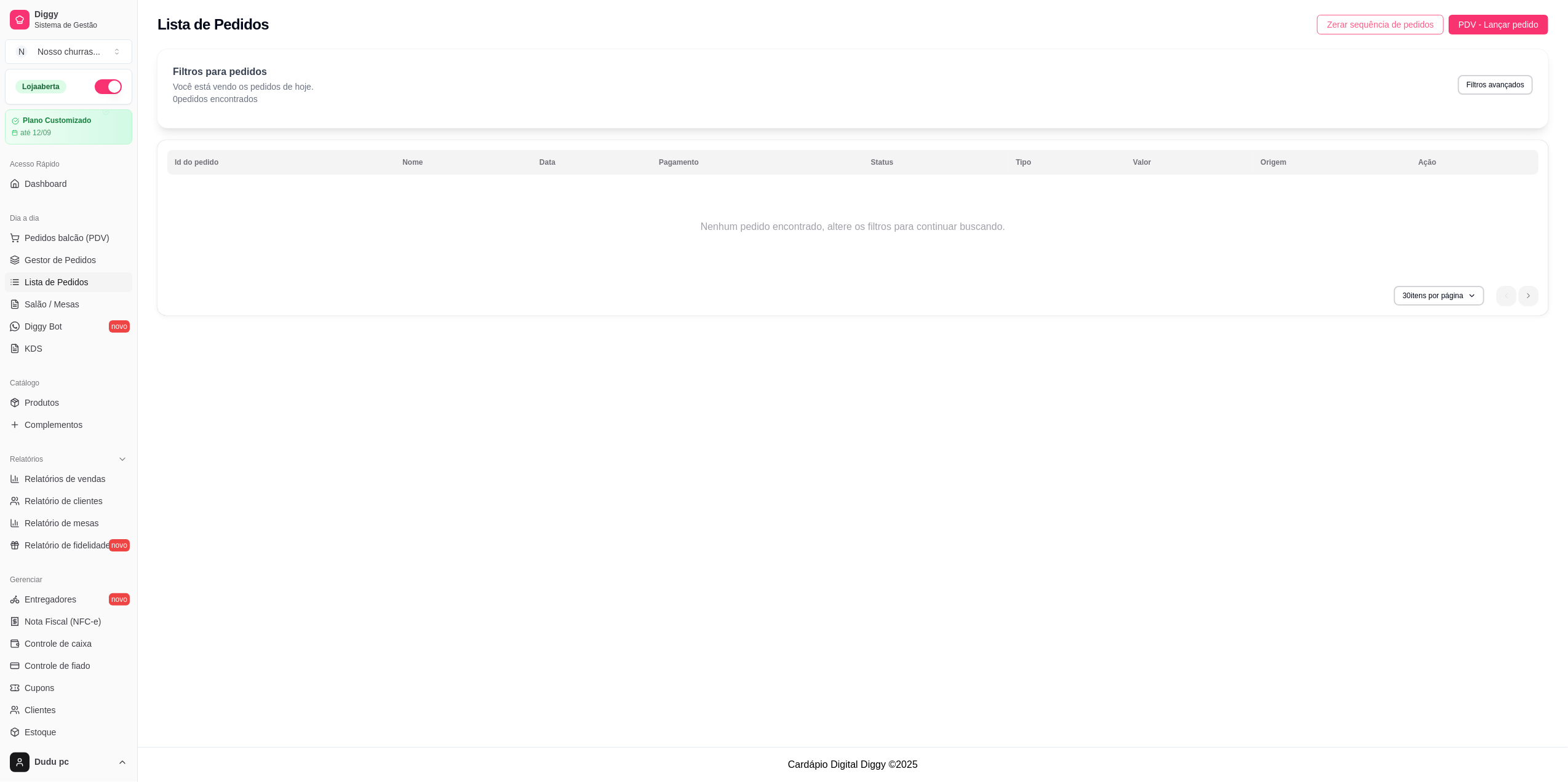
click at [1385, 20] on span "Zerar sequência de pedidos" at bounding box center [1380, 24] width 107 height 14
click at [40, 258] on span "Gestor de Pedidos" at bounding box center [60, 260] width 71 height 12
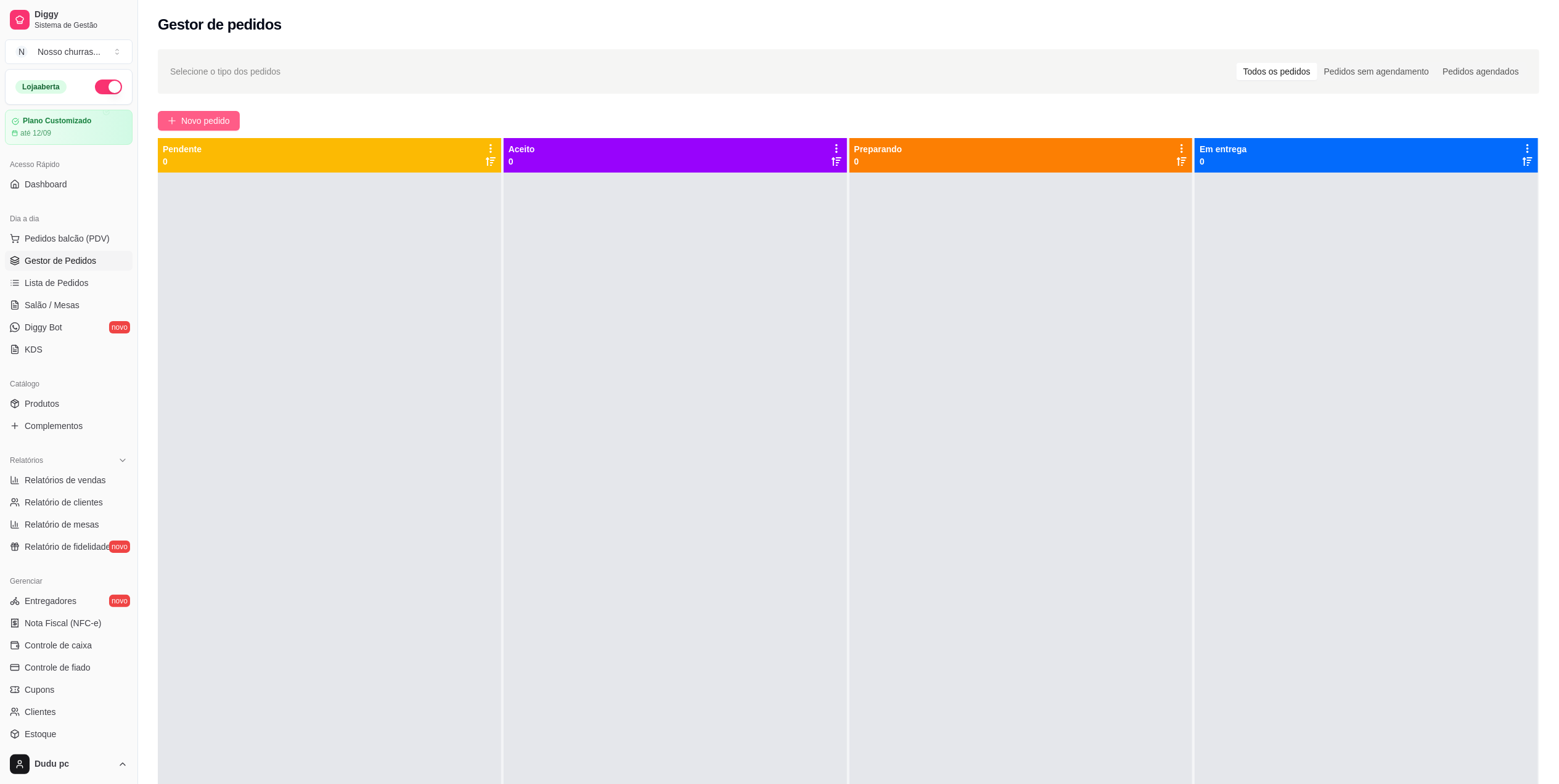
click at [176, 119] on button "Novo pedido" at bounding box center [199, 121] width 82 height 20
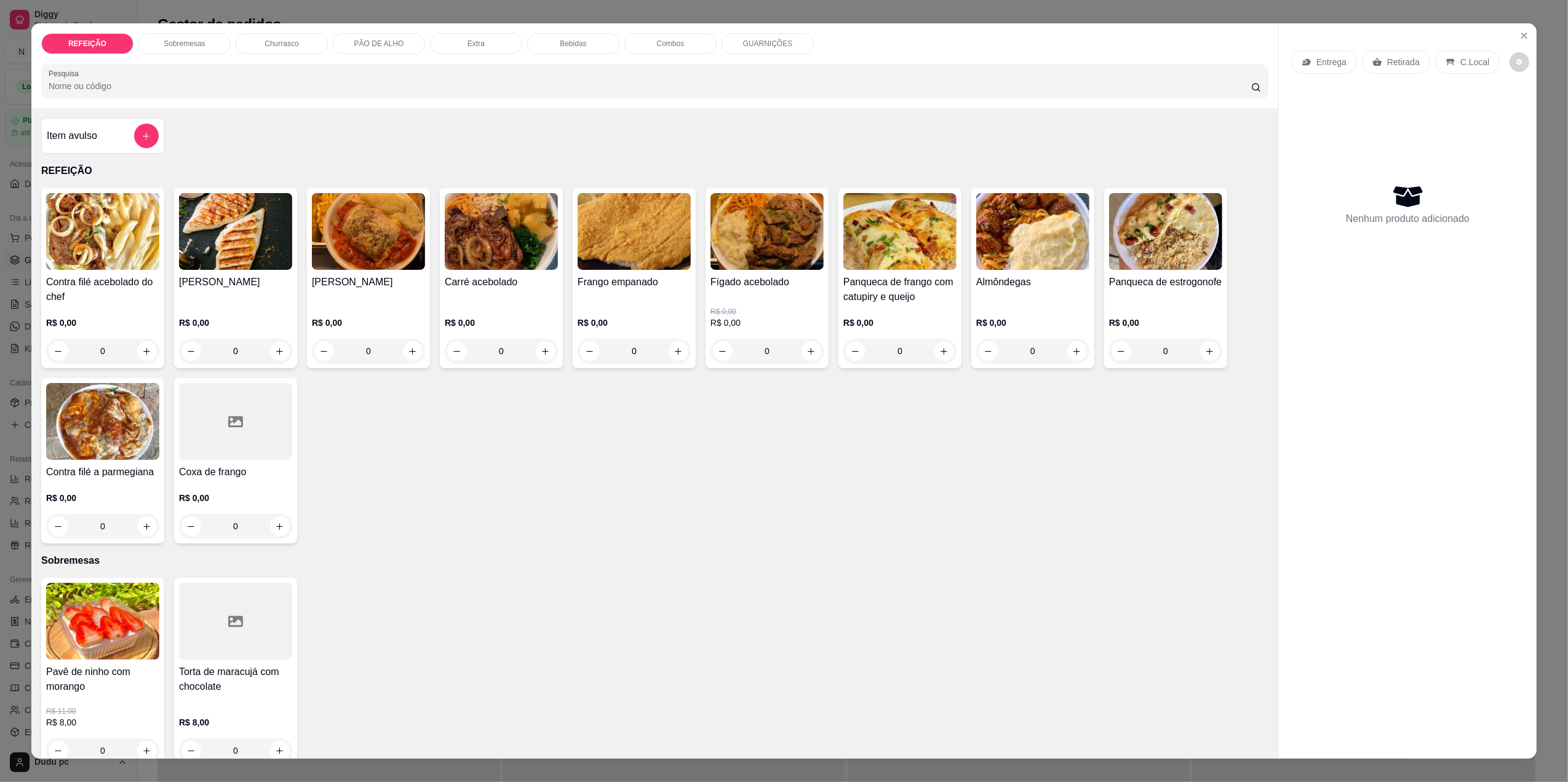
click at [935, 342] on div "0" at bounding box center [899, 351] width 113 height 24
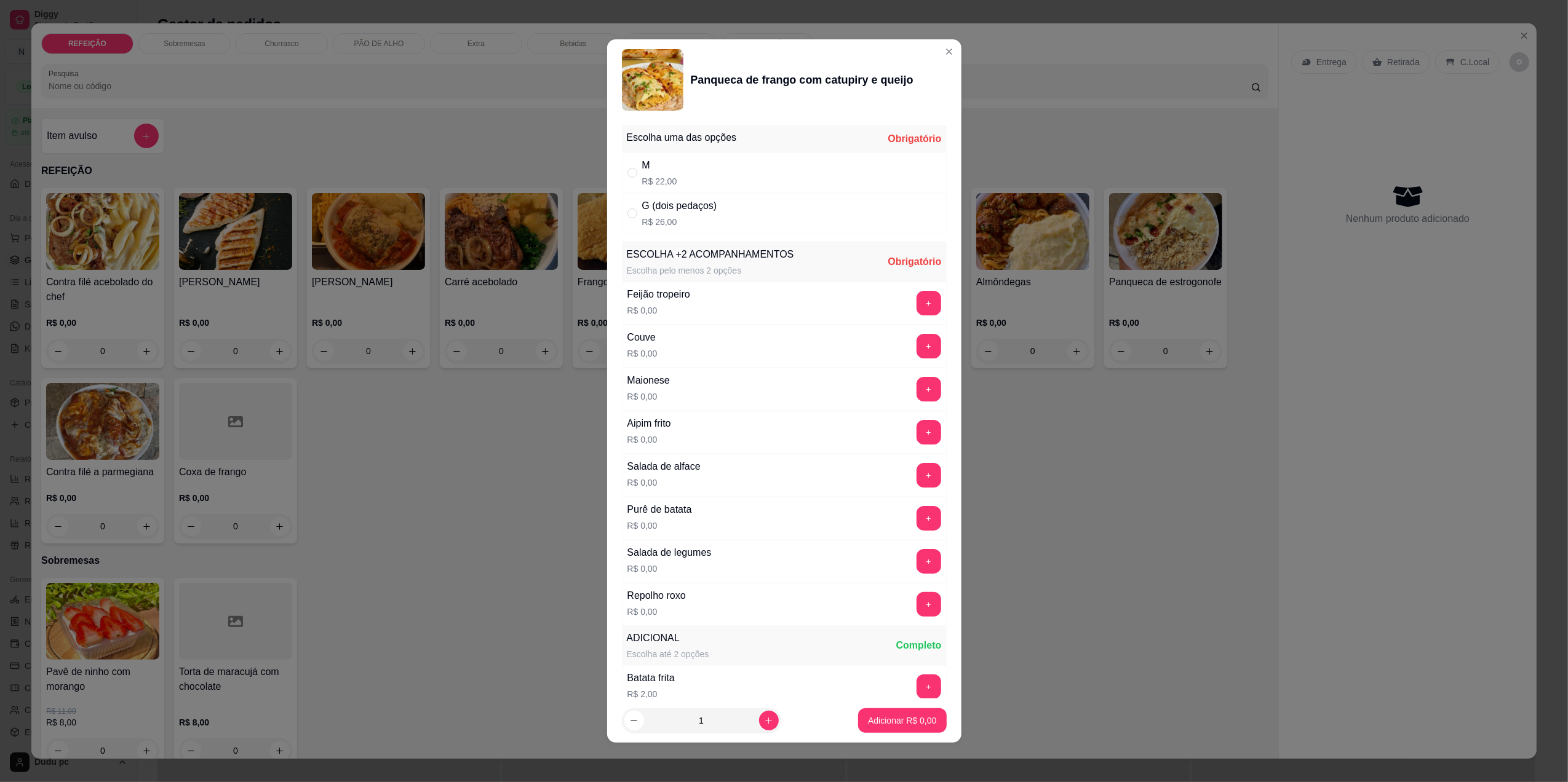
click at [870, 212] on div "G (dois pedaços) R$ 26,00" at bounding box center [784, 213] width 325 height 41
radio input "true"
click at [916, 308] on button "+" at bounding box center [928, 302] width 24 height 24
click at [916, 522] on button "+" at bounding box center [928, 518] width 24 height 24
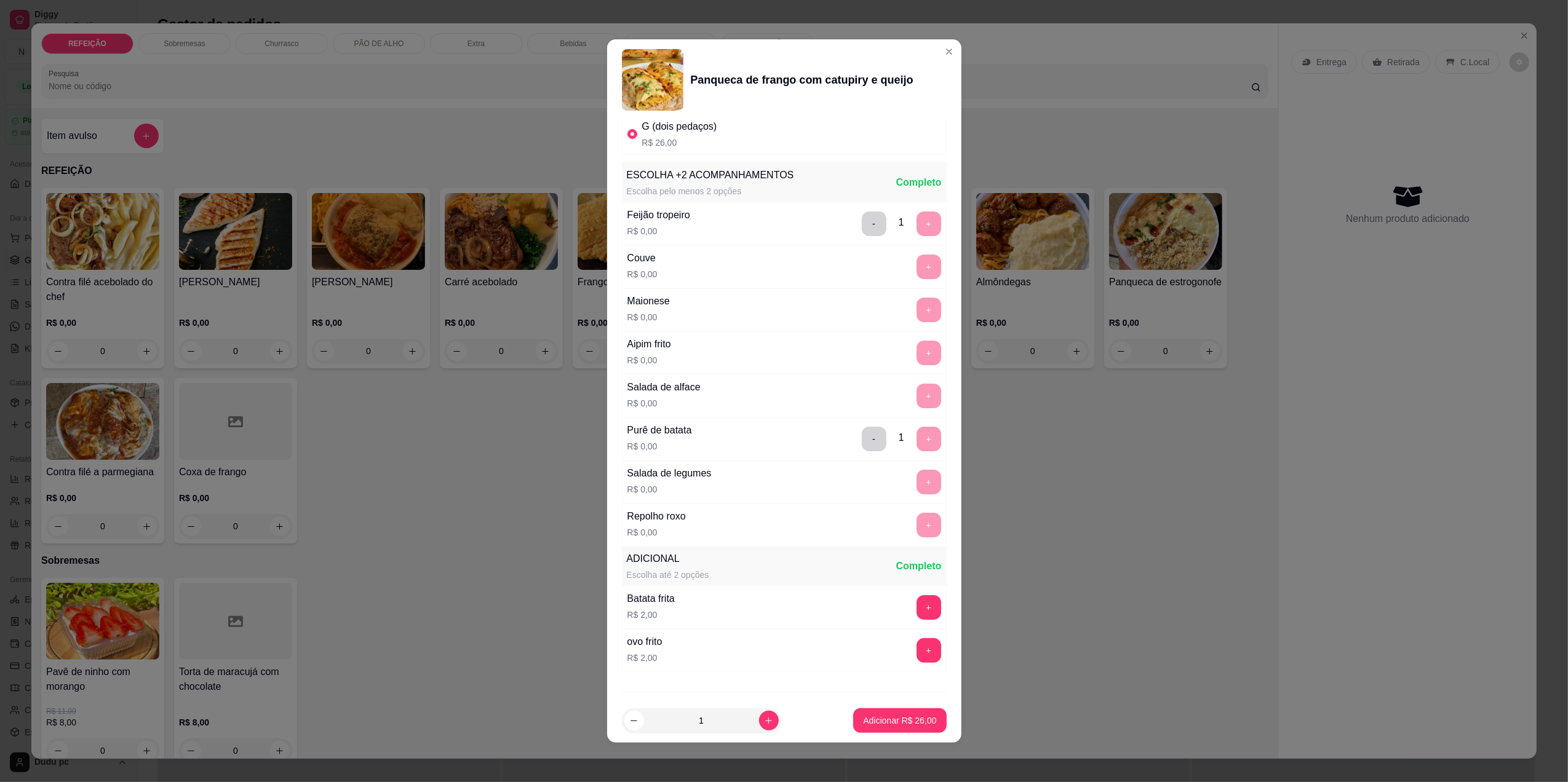
scroll to position [150, 0]
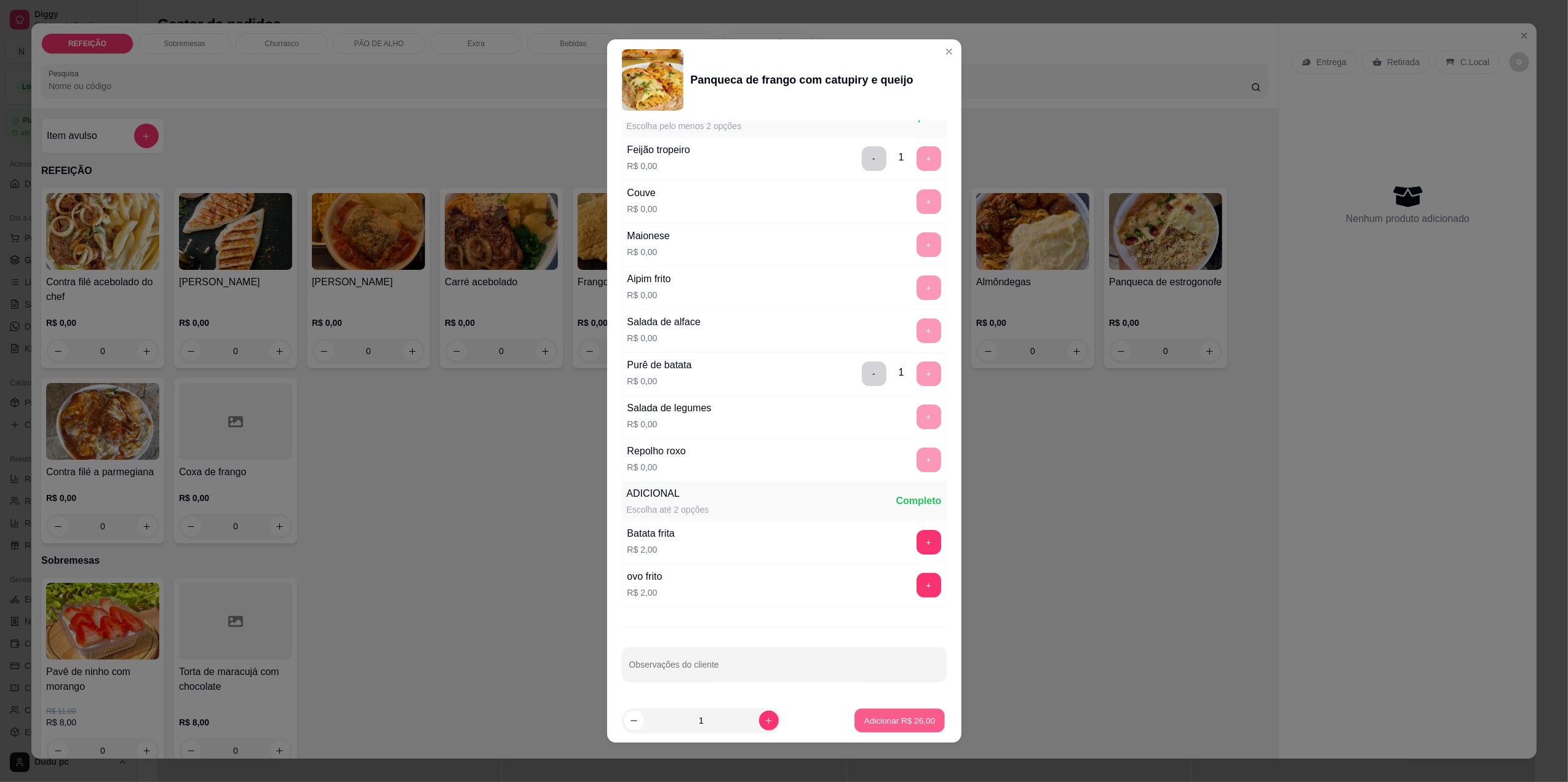
click at [880, 719] on p "Adicionar R$ 26,00" at bounding box center [899, 720] width 71 height 12
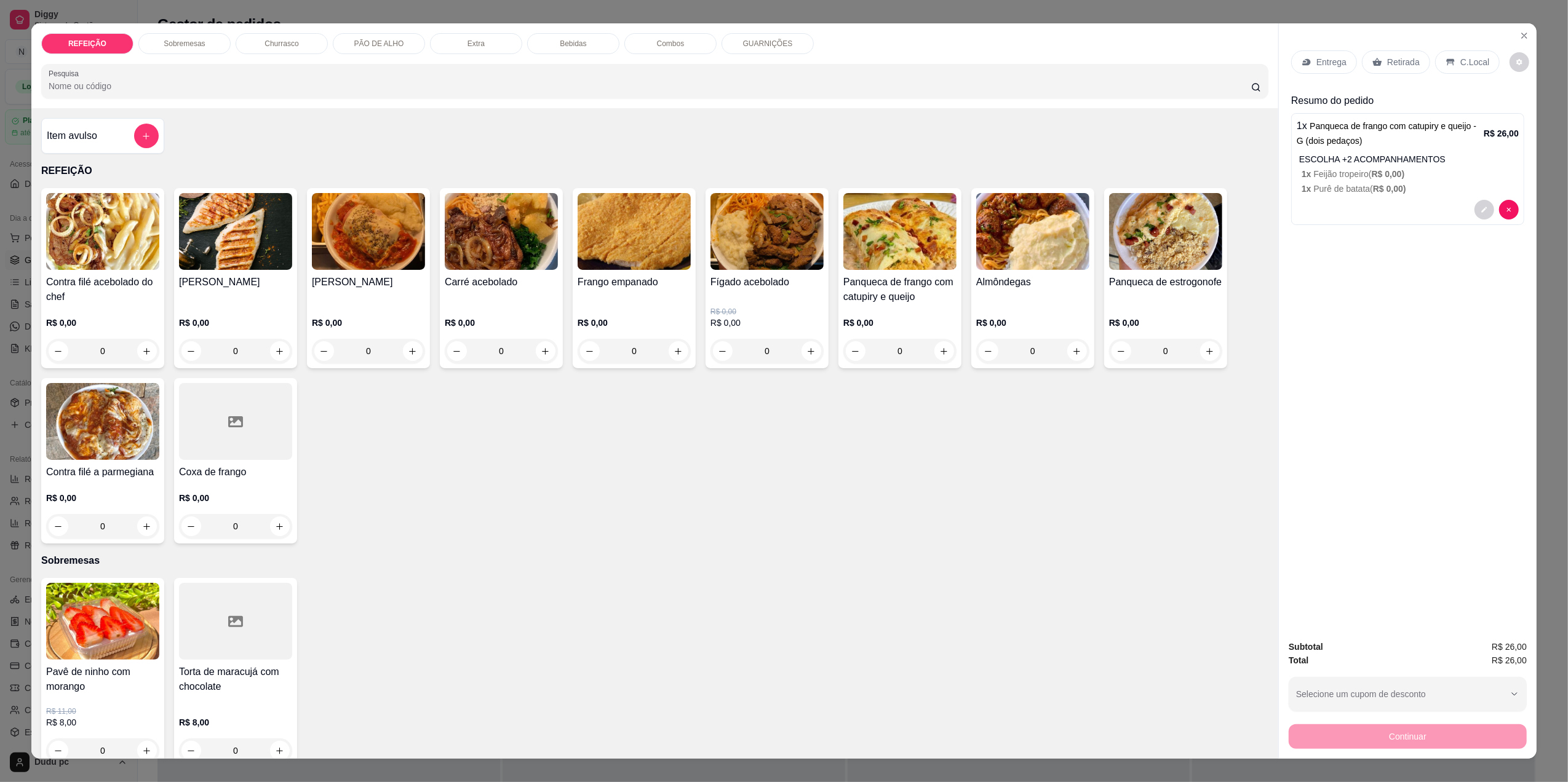
click at [1326, 62] on p "Entrega" at bounding box center [1331, 62] width 30 height 12
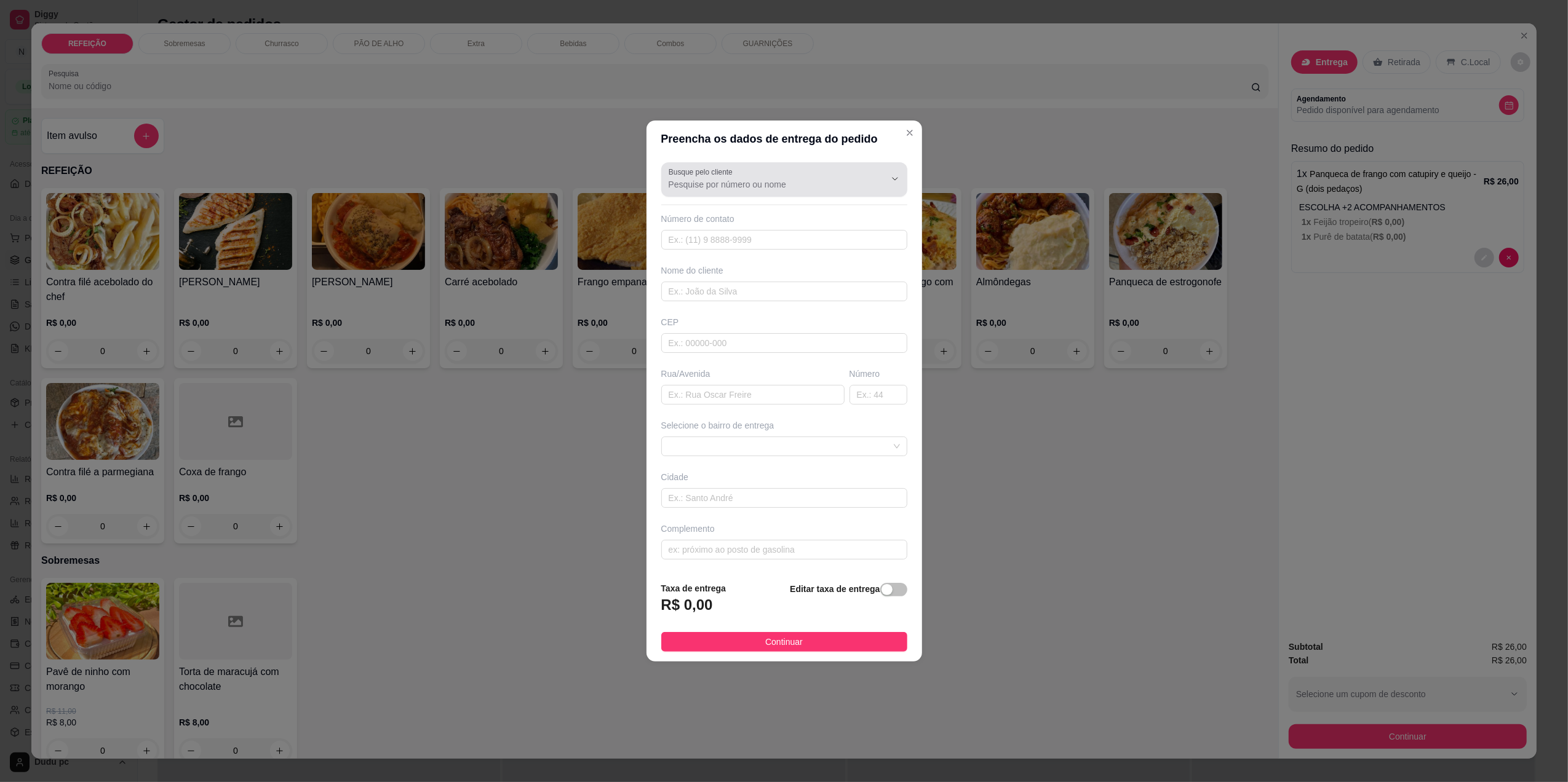
click at [788, 175] on div at bounding box center [784, 179] width 231 height 24
type input "2198335"
click at [883, 589] on span "button" at bounding box center [894, 590] width 27 height 14
click at [675, 609] on input "0,00" at bounding box center [727, 611] width 131 height 24
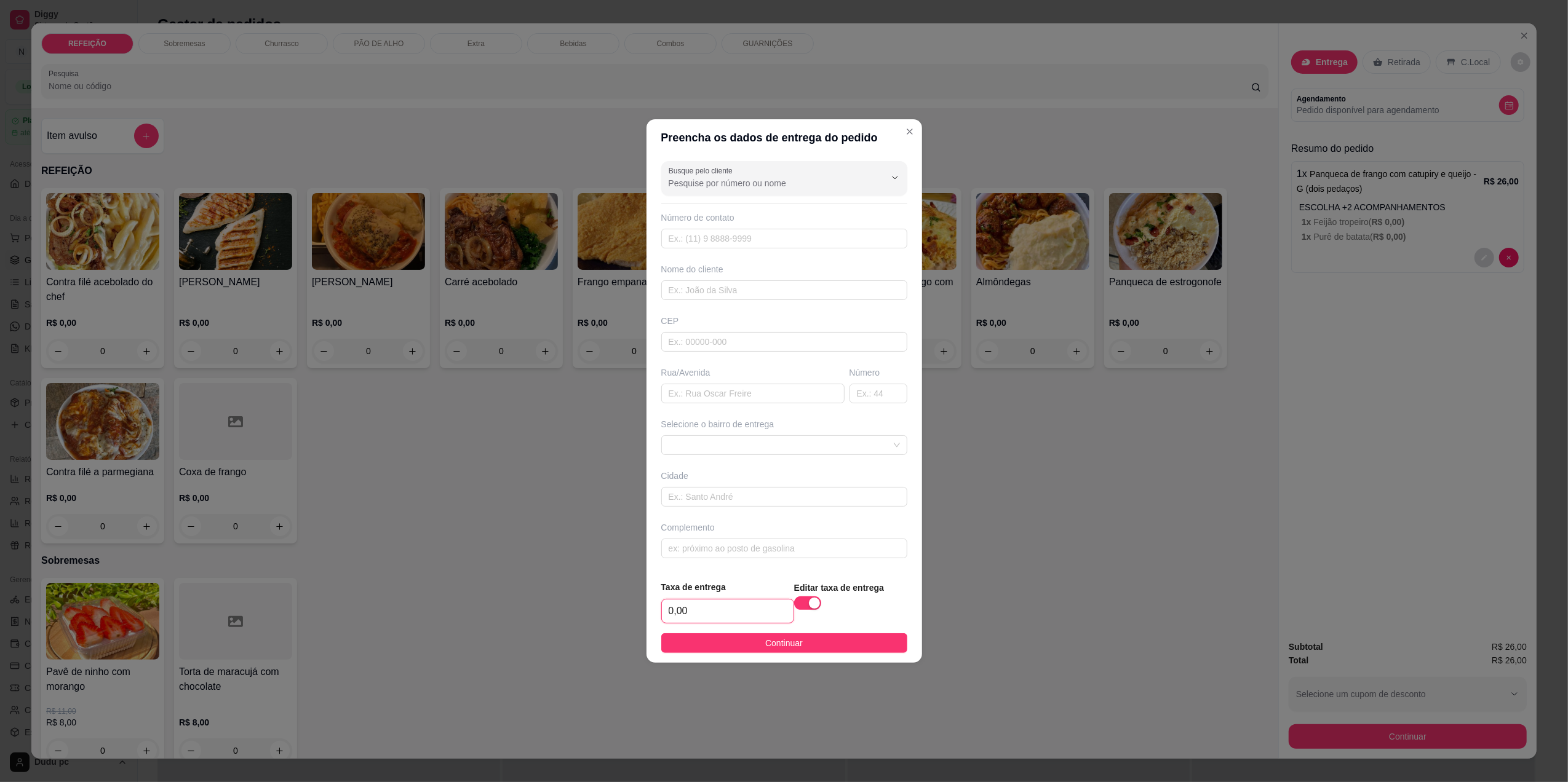
click at [675, 609] on input "0,00" at bounding box center [727, 611] width 131 height 24
type input "4,00"
click at [776, 226] on div "Número de contato" at bounding box center [784, 230] width 246 height 37
drag, startPoint x: 776, startPoint y: 226, endPoint x: 746, endPoint y: 239, distance: 32.7
click at [746, 239] on div "Número de contato" at bounding box center [784, 230] width 246 height 37
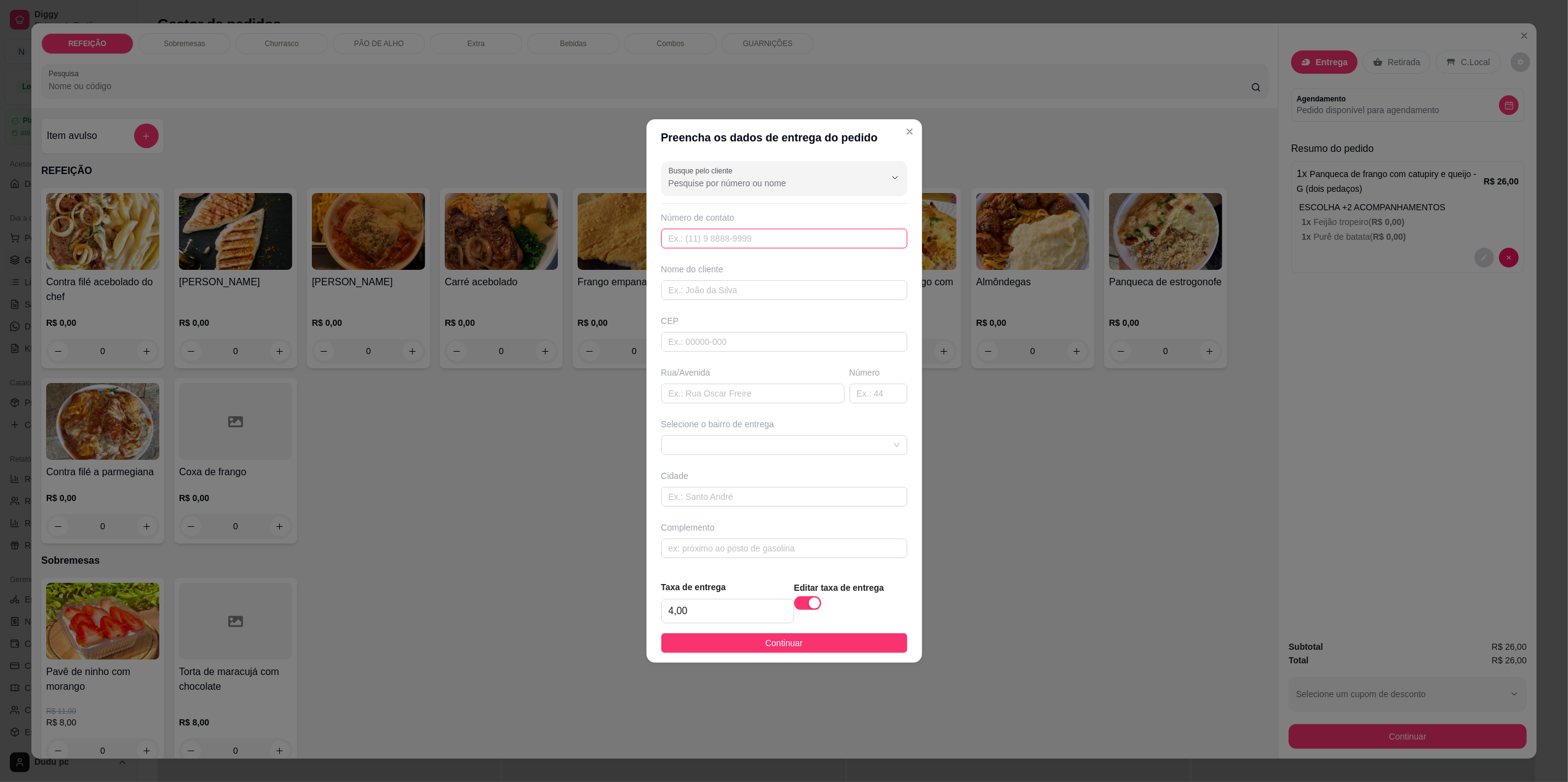
click at [746, 239] on input "text" at bounding box center [784, 238] width 246 height 20
type input "[PHONE_NUMBER]"
click at [713, 292] on input "text" at bounding box center [784, 290] width 246 height 20
type input "jheny"
click at [699, 390] on input "text" at bounding box center [753, 393] width 183 height 20
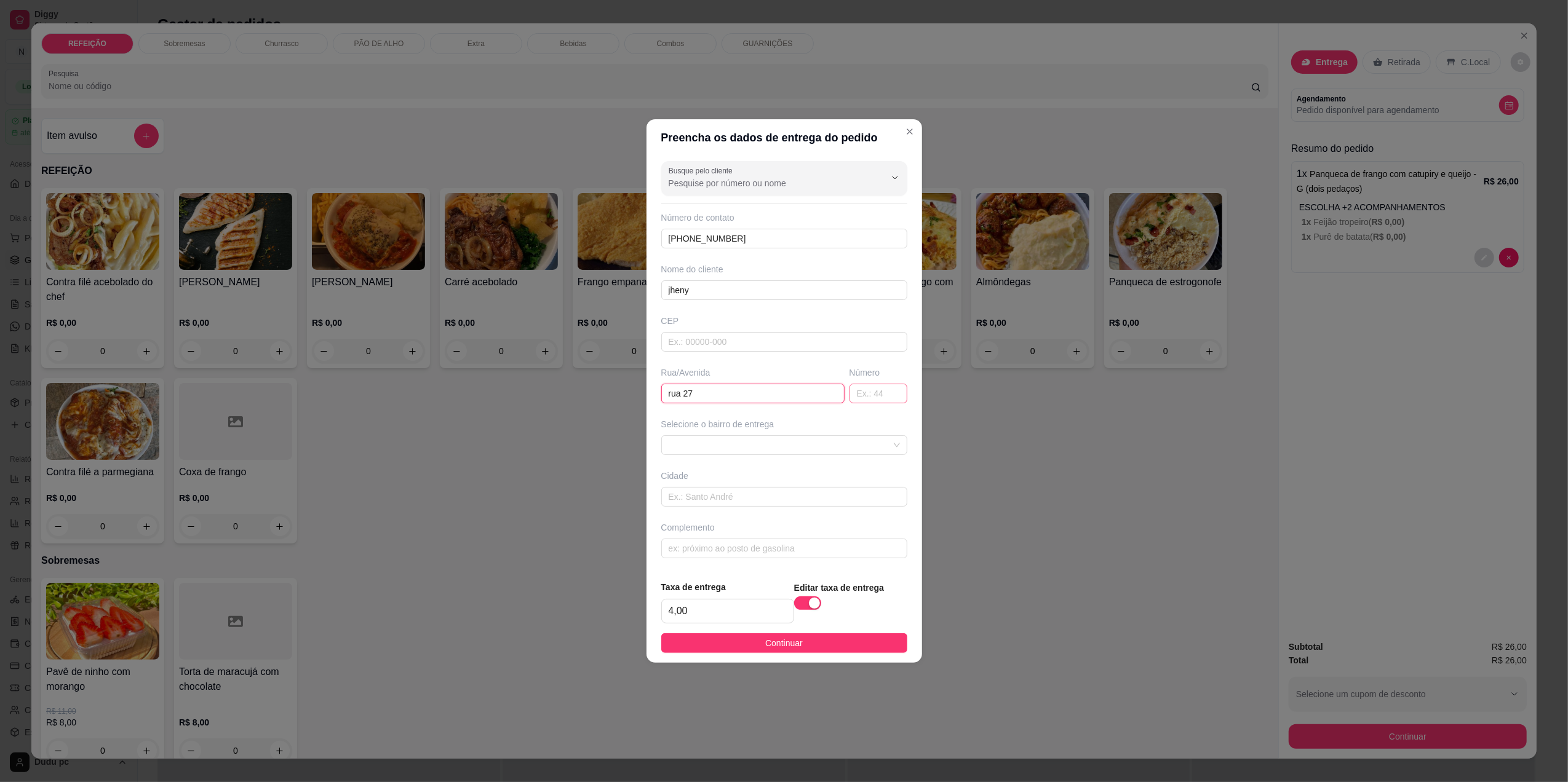
type input "rua 27"
click at [853, 396] on input "text" at bounding box center [878, 393] width 58 height 20
click at [865, 435] on div at bounding box center [784, 444] width 246 height 20
type input "232"
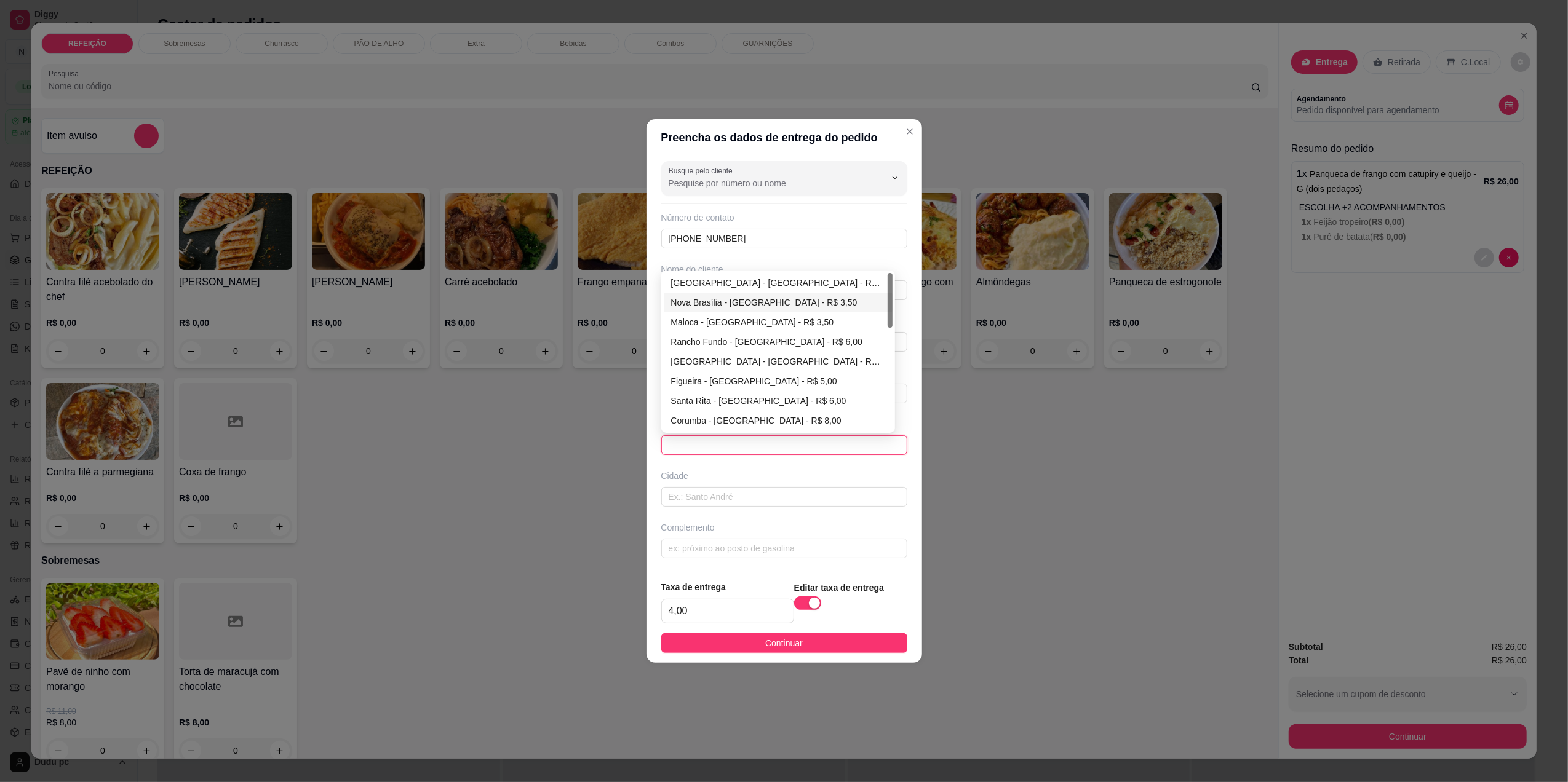
click at [842, 302] on div "Nova Brasília - [GEOGRAPHIC_DATA] - R$ 3,50" at bounding box center [778, 302] width 214 height 14
type input "[GEOGRAPHIC_DATA]"
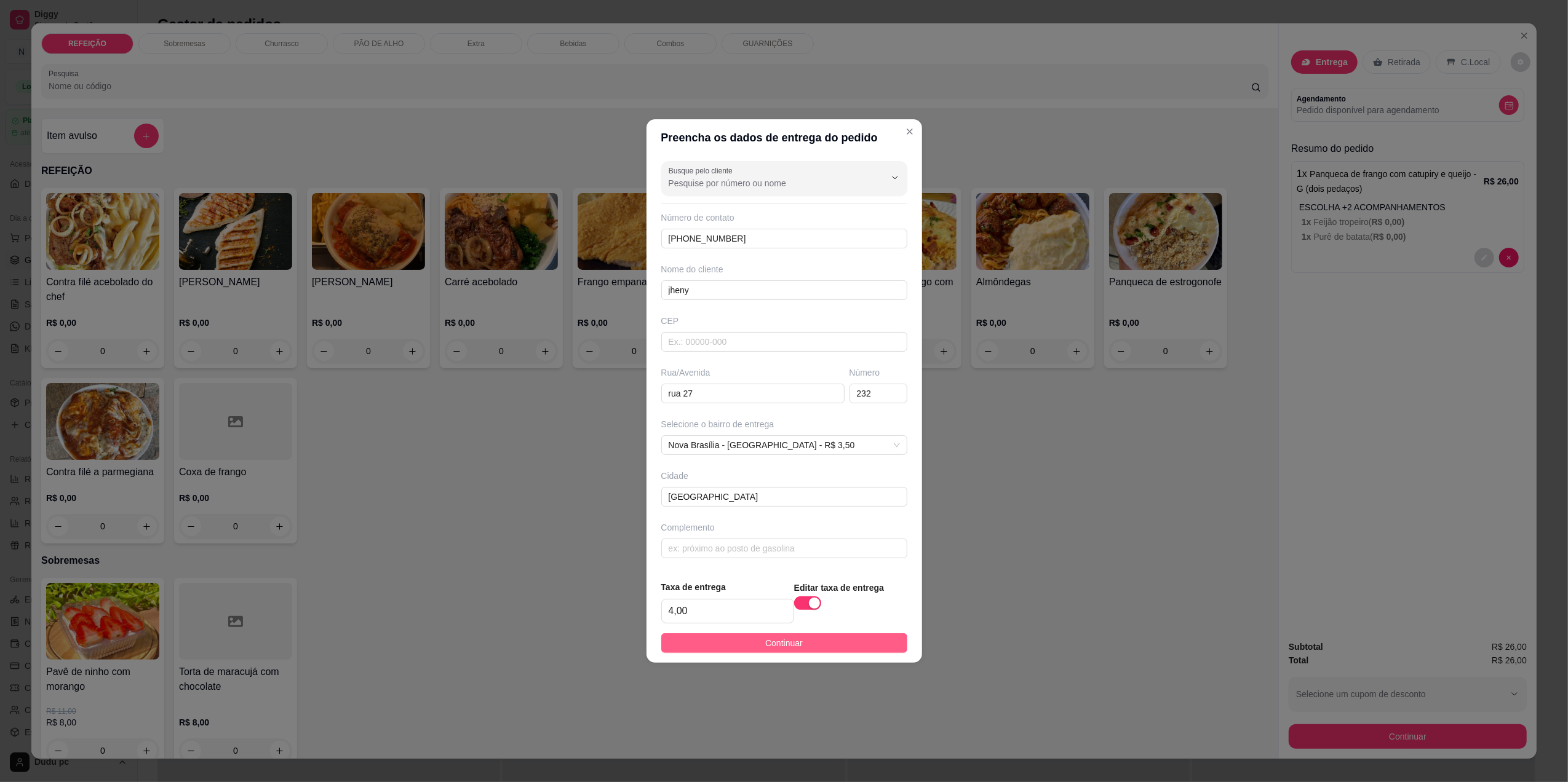
click at [719, 649] on button "Continuar" at bounding box center [784, 643] width 246 height 20
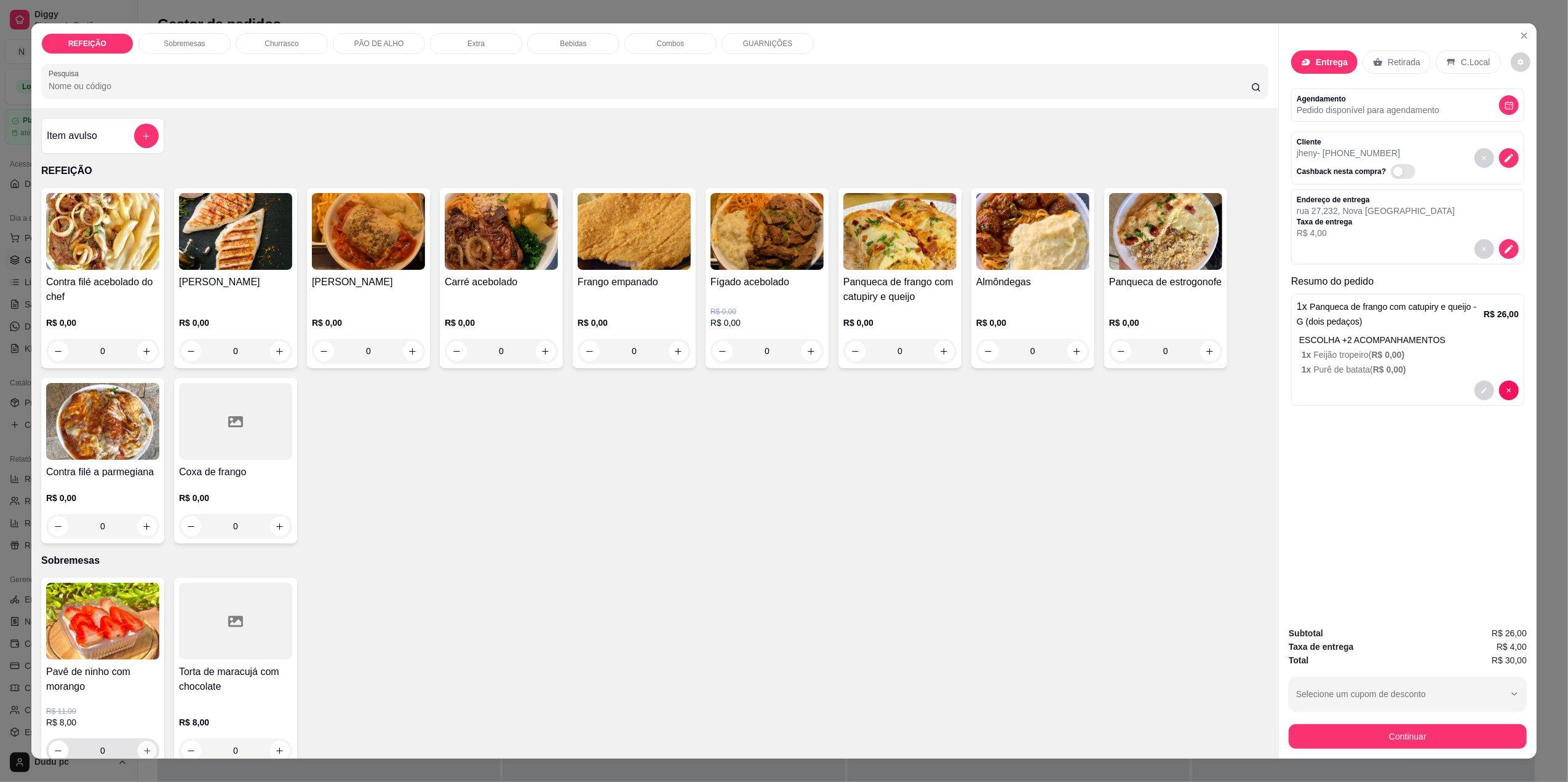
click at [143, 746] on icon "increase-product-quantity" at bounding box center [148, 751] width 9 height 9
type input "1"
click at [1309, 741] on button "Continuar" at bounding box center [1407, 736] width 231 height 24
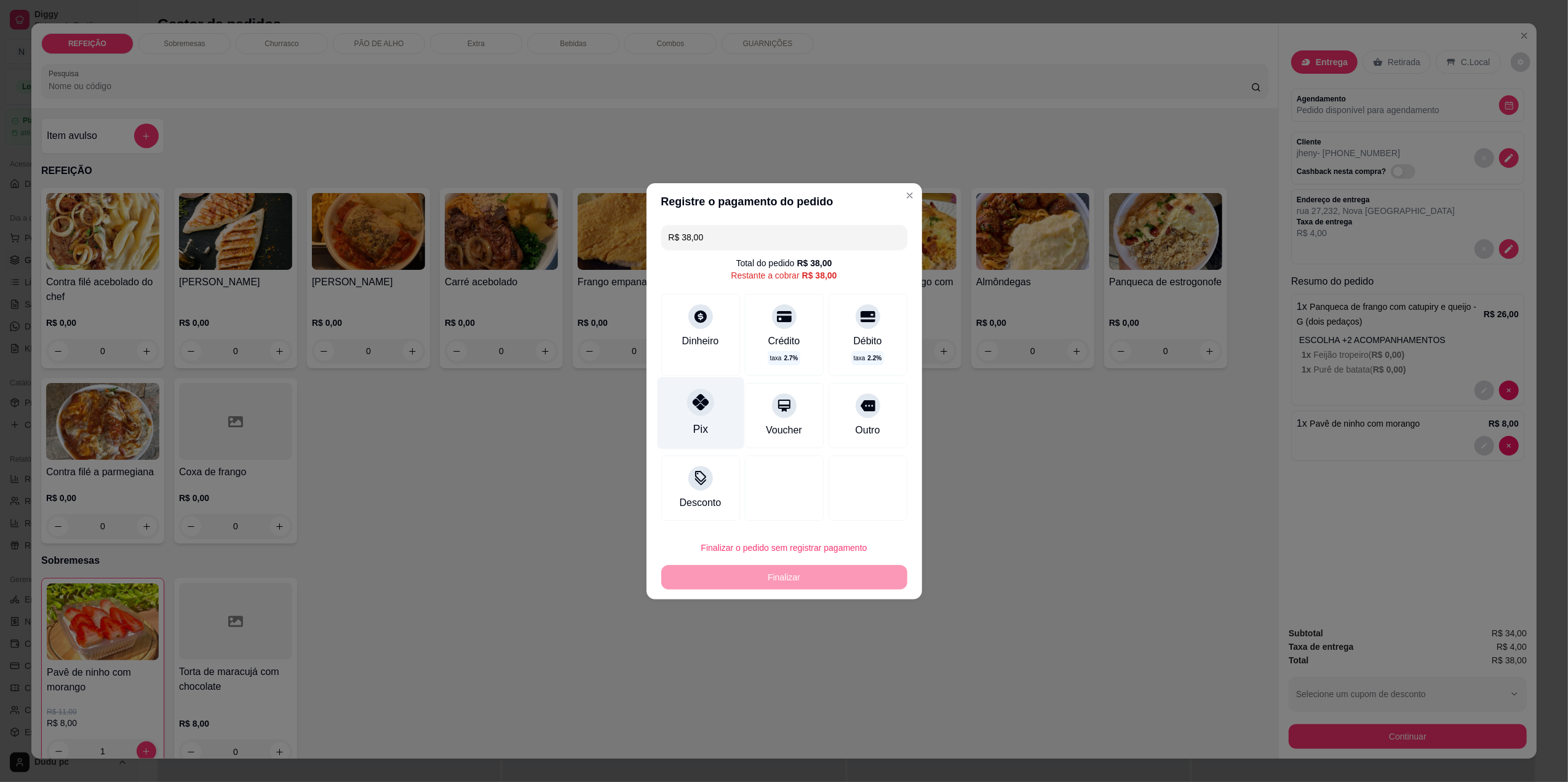
click at [704, 405] on icon at bounding box center [700, 402] width 16 height 16
type input "R$ 0,00"
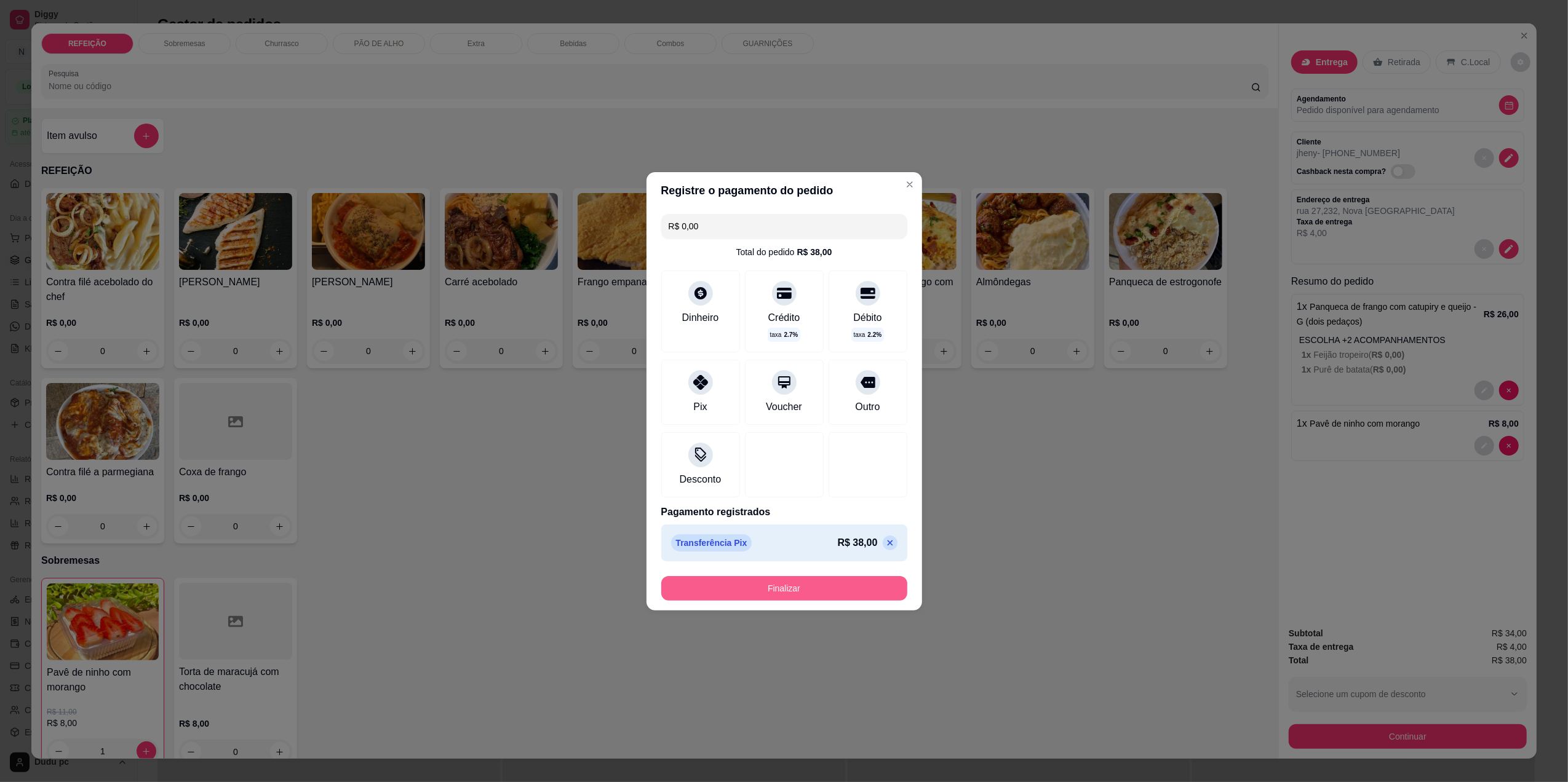
click at [721, 590] on button "Finalizar" at bounding box center [784, 589] width 246 height 24
type input "0"
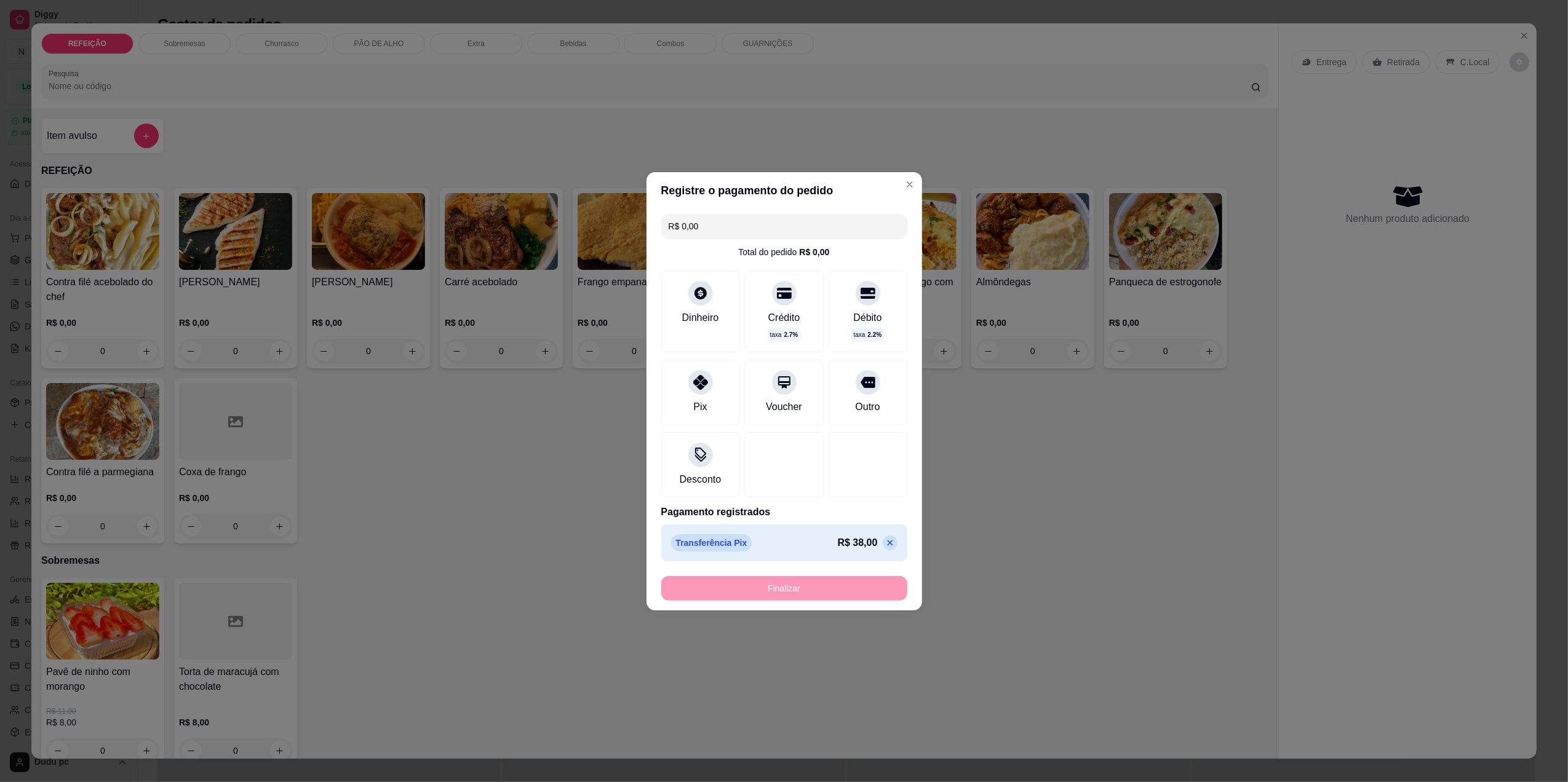
type input "-R$ 38,00"
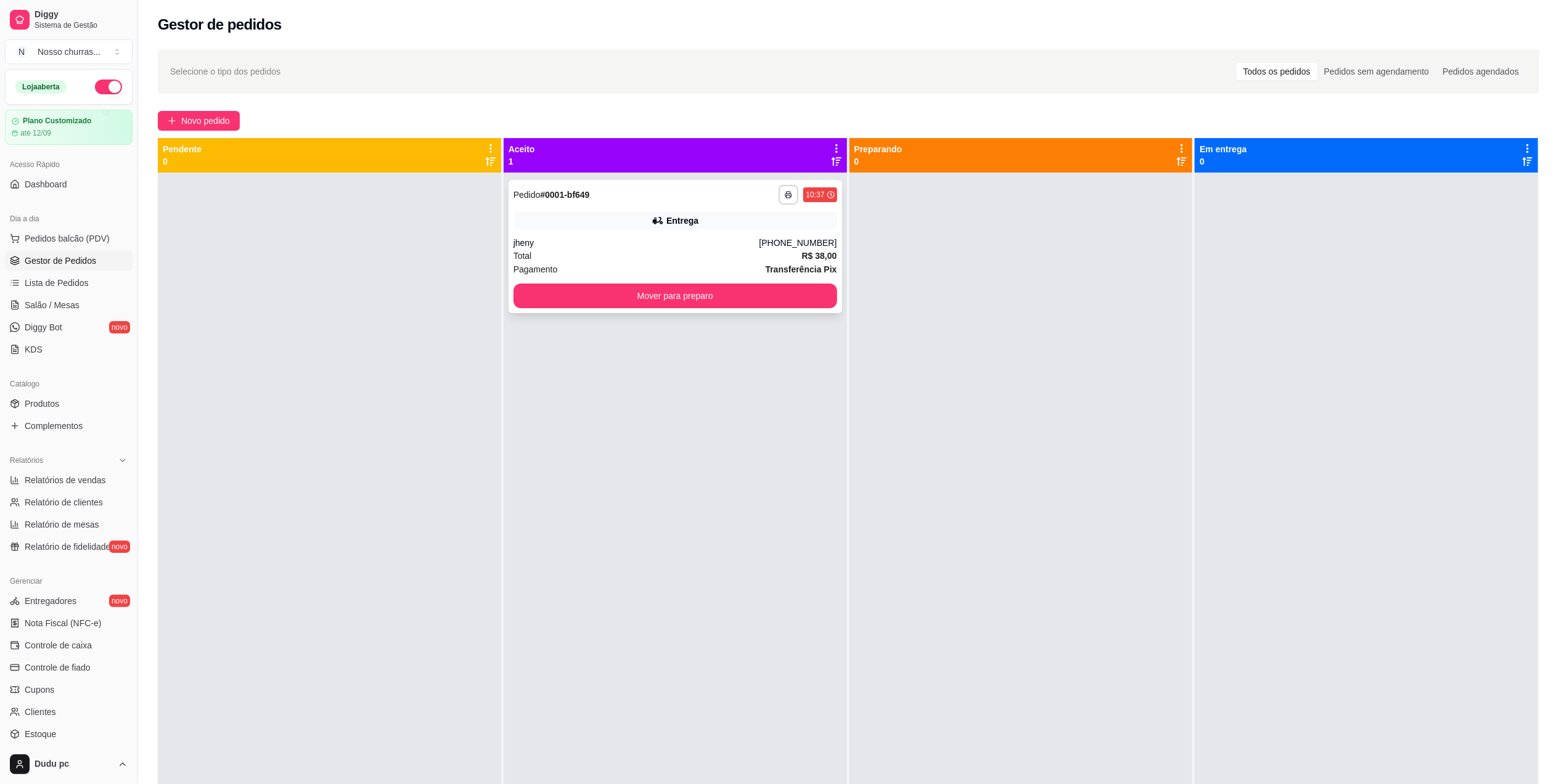
click at [782, 247] on div "[PHONE_NUMBER]" at bounding box center [798, 243] width 78 height 12
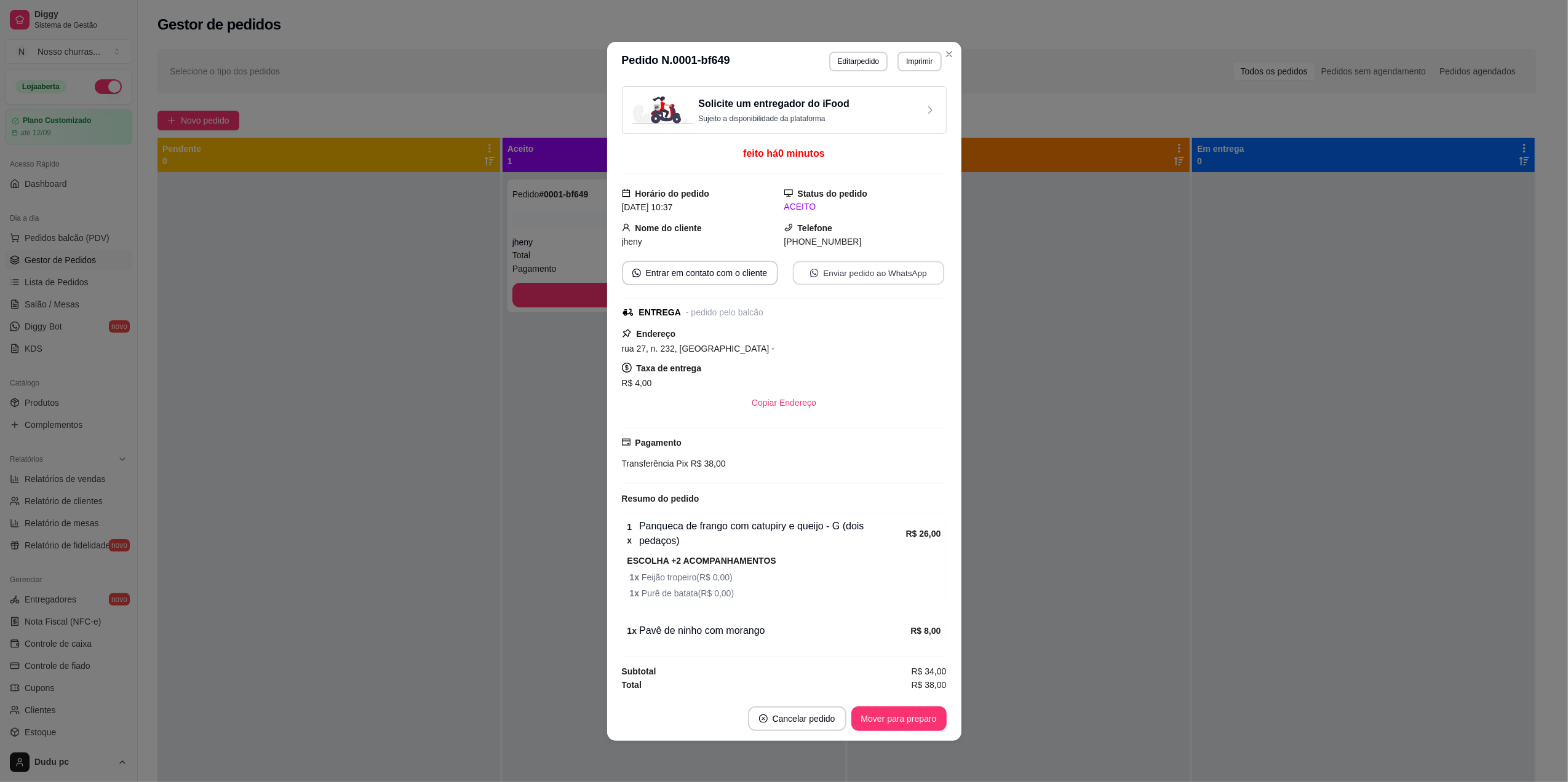
click at [843, 281] on button "Enviar pedido ao WhatsApp" at bounding box center [868, 272] width 152 height 24
